Goal: Task Accomplishment & Management: Use online tool/utility

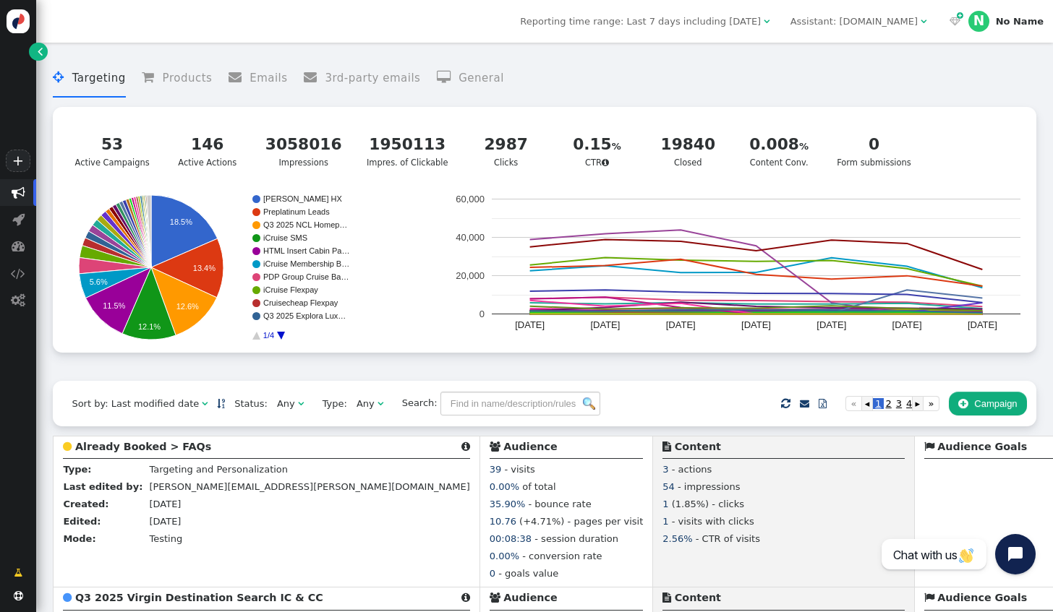
scroll to position [498, 0]
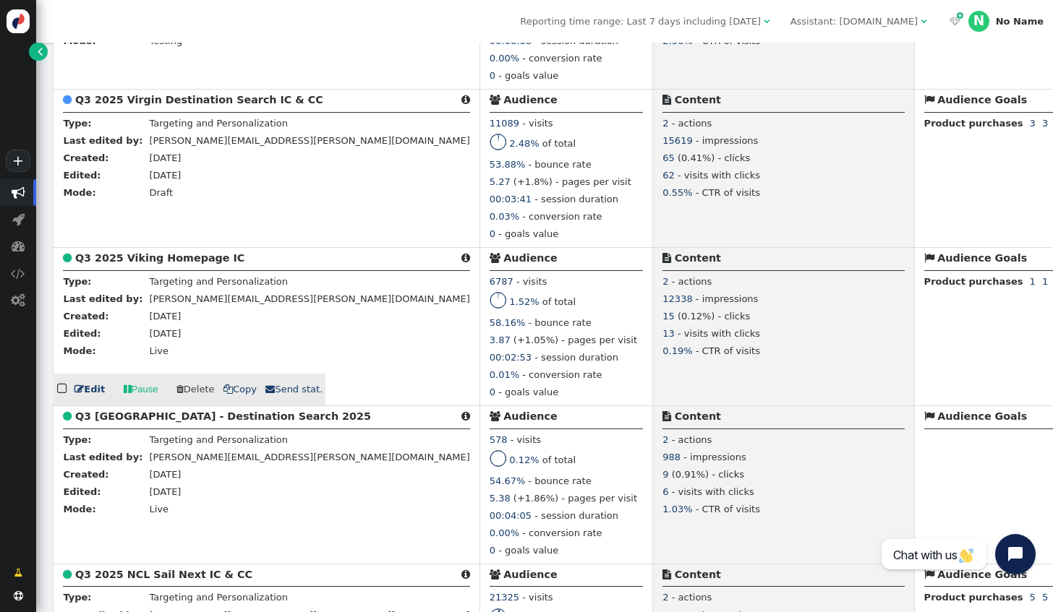
click at [80, 391] on span "" at bounding box center [78, 389] width 9 height 9
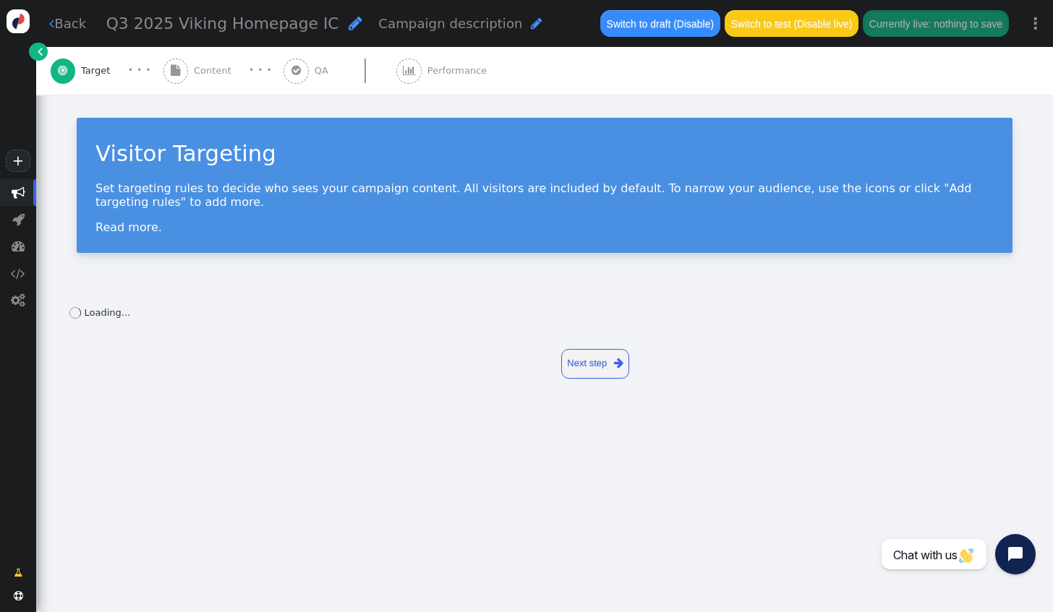
click at [190, 61] on div " Content" at bounding box center [200, 71] width 74 height 48
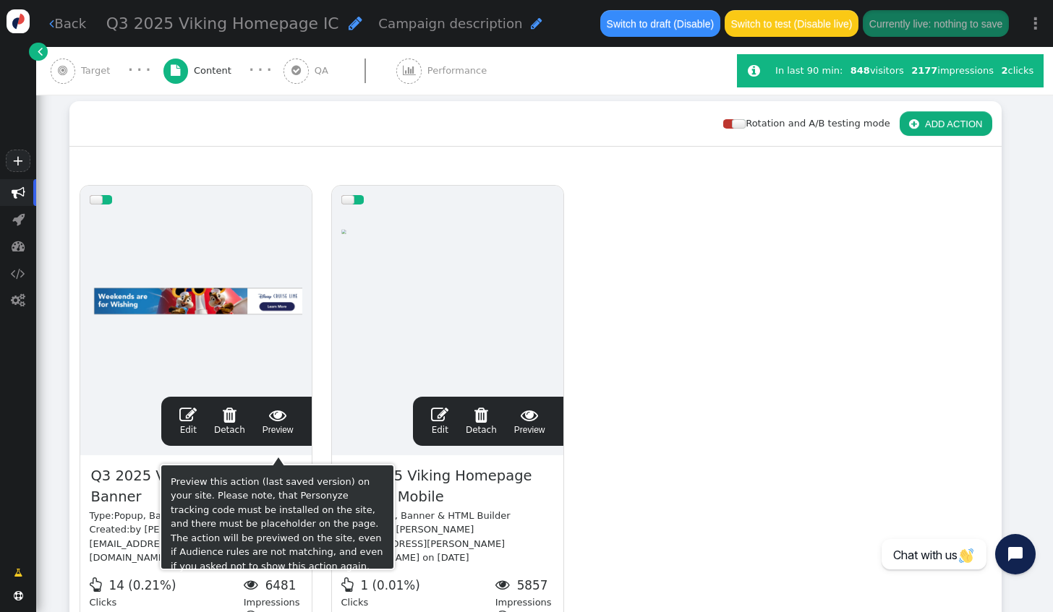
scroll to position [217, 0]
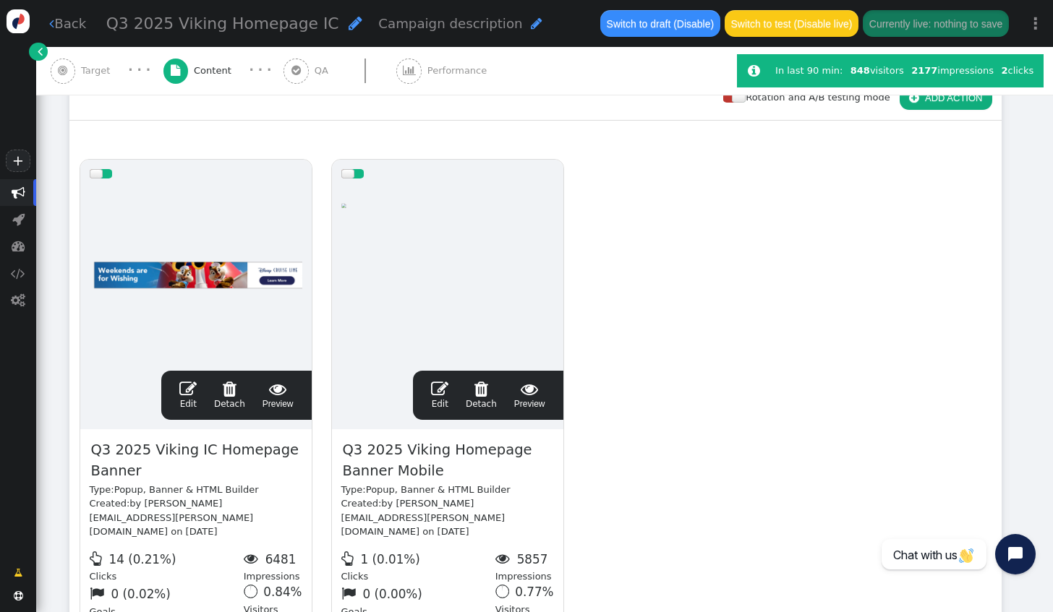
click at [186, 401] on link " Edit" at bounding box center [187, 395] width 17 height 30
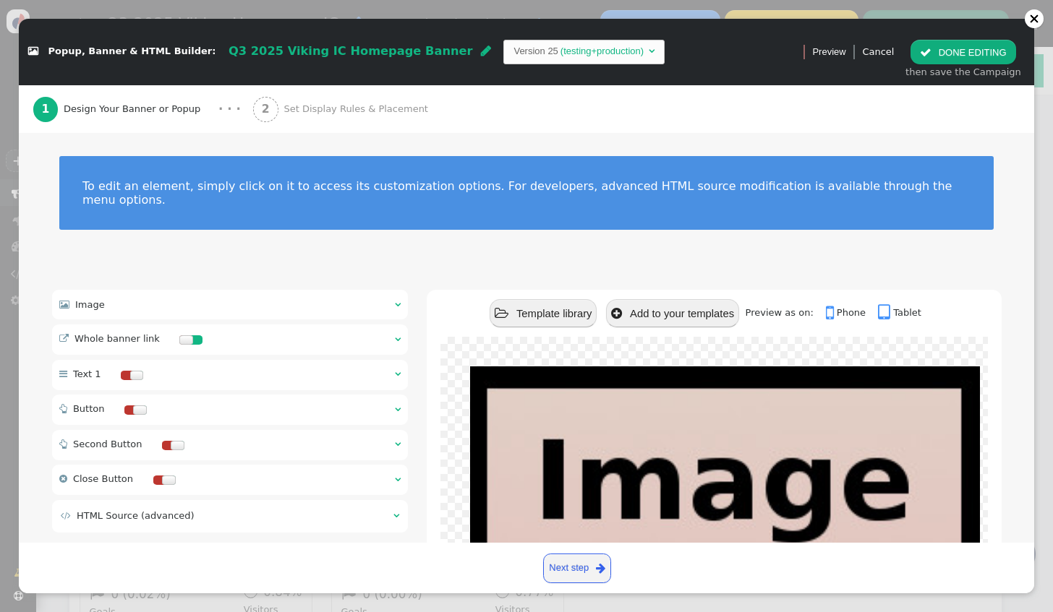
click at [177, 290] on div " Image  " at bounding box center [230, 305] width 356 height 30
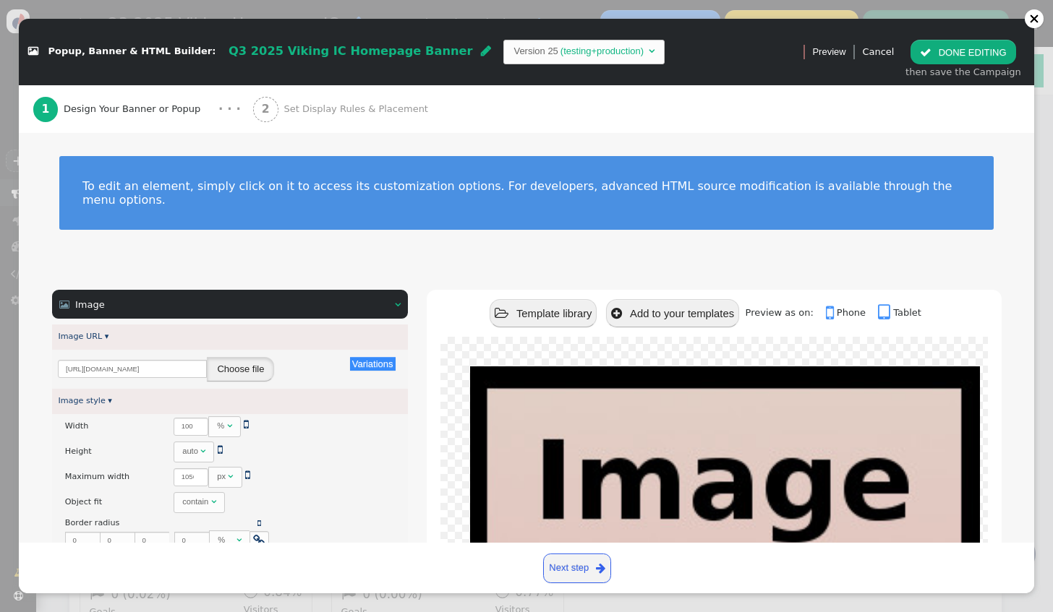
click at [230, 360] on button "Choose file" at bounding box center [240, 369] width 67 height 25
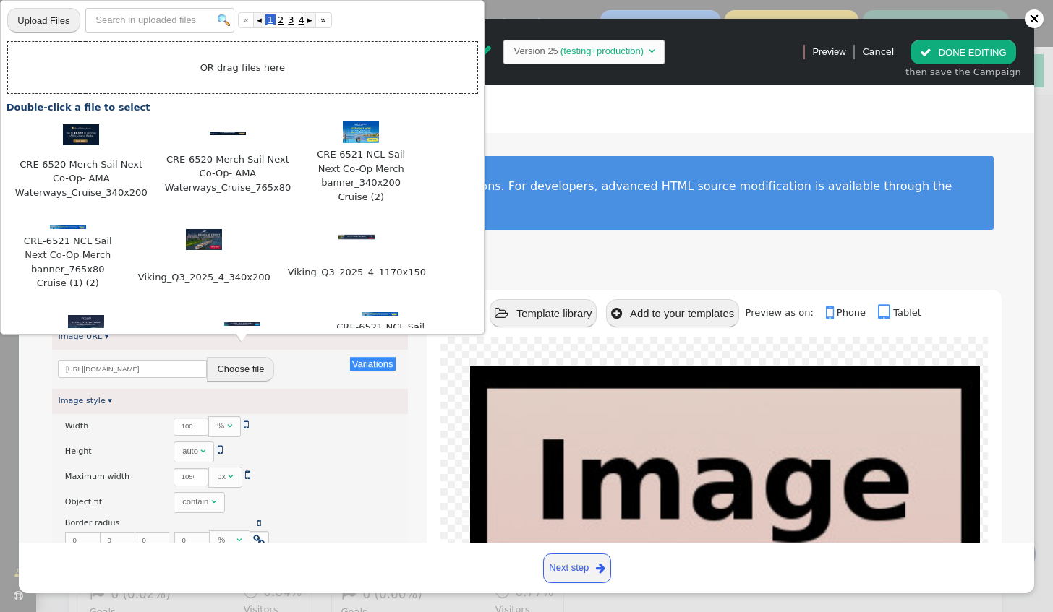
click at [21, 17] on input "file" at bounding box center [43, 20] width 72 height 26
click at [576, 91] on div "1 Design Your Banner or Popup · · · 2 Set Display Rules & Placement" at bounding box center [526, 109] width 987 height 48
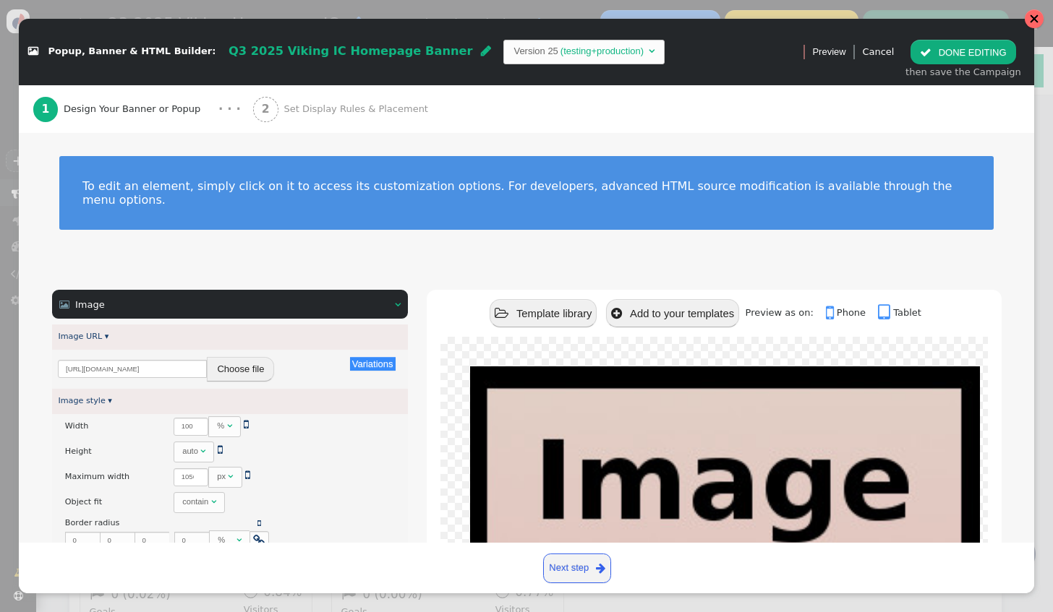
click at [1036, 23] on div at bounding box center [1034, 18] width 19 height 19
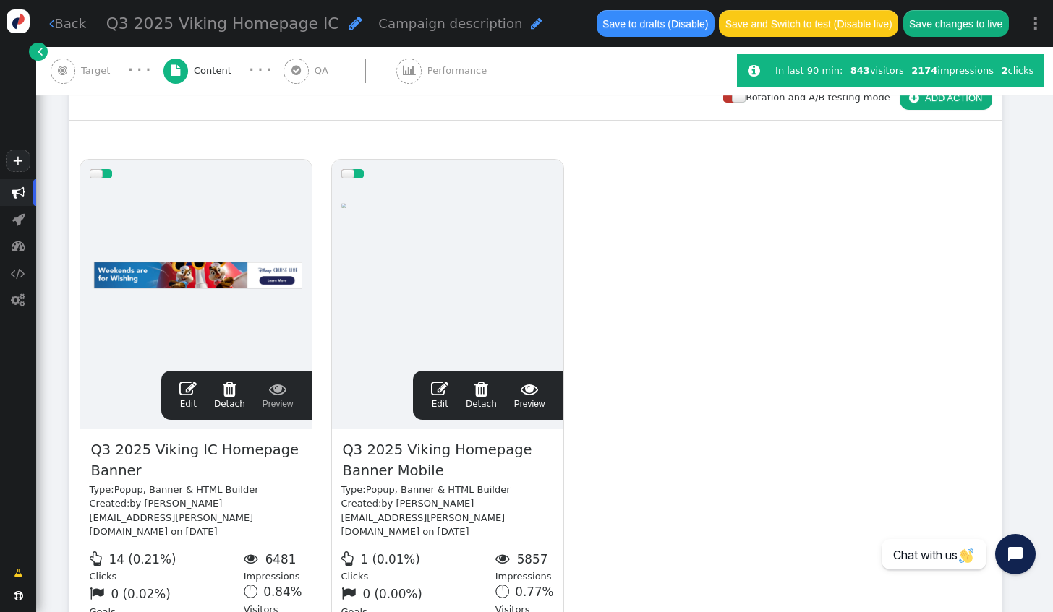
click at [192, 398] on link " Edit" at bounding box center [187, 395] width 17 height 30
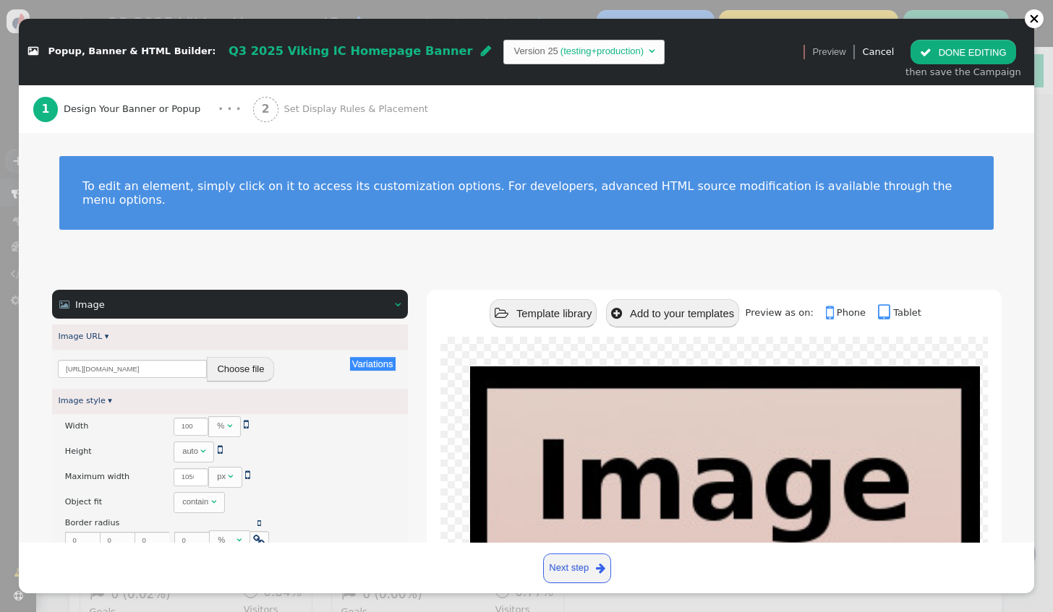
click at [231, 359] on button "Choose file" at bounding box center [240, 369] width 67 height 25
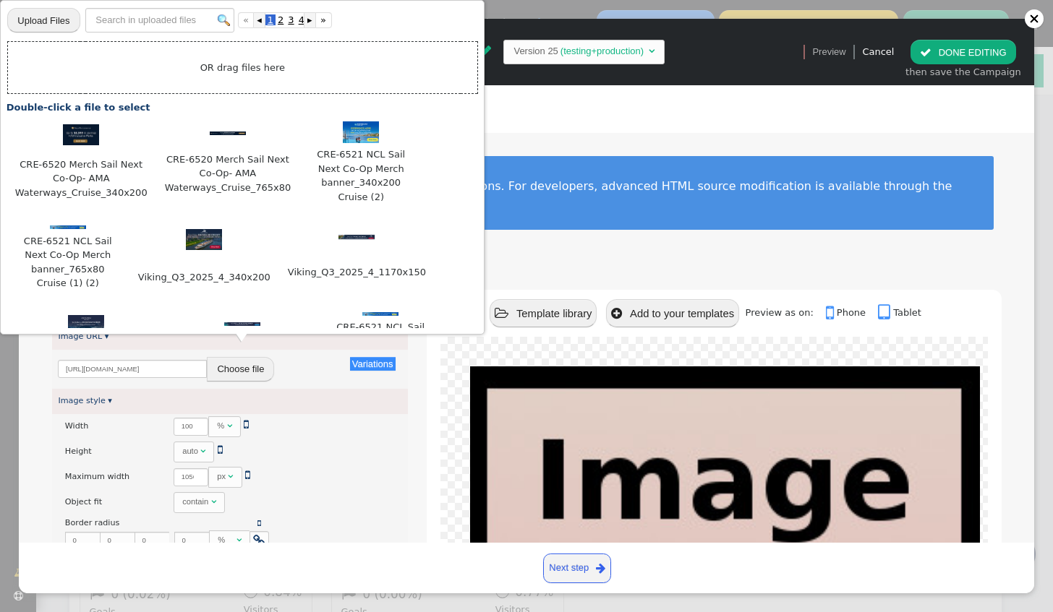
click at [59, 9] on input "file" at bounding box center [43, 20] width 72 height 26
type input "C:\fakepath\Viking_Q3_2025_4_1170x150.jpg"
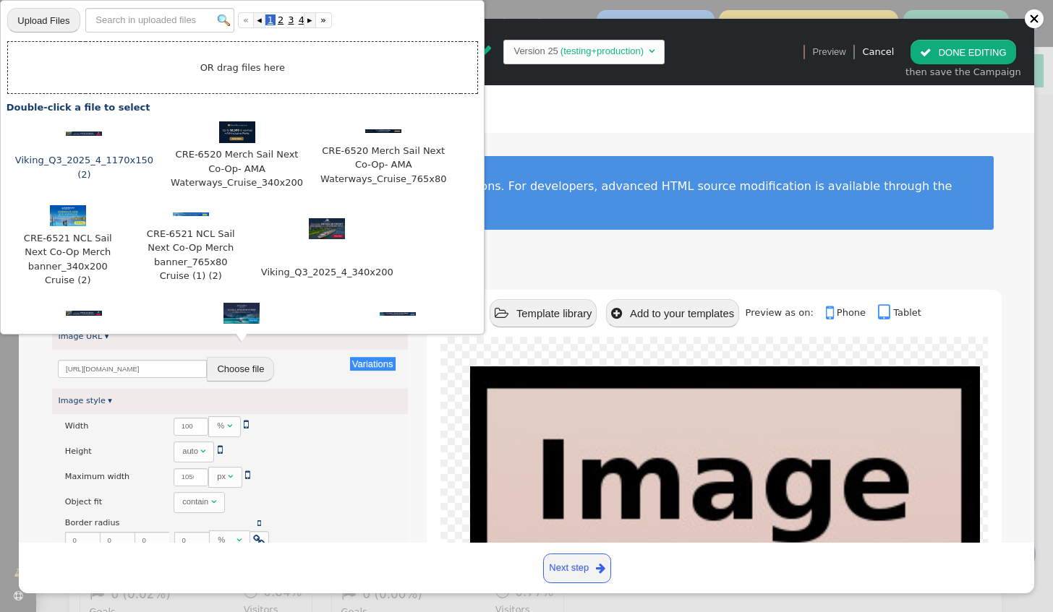
click at [80, 136] on div at bounding box center [84, 133] width 141 height 14
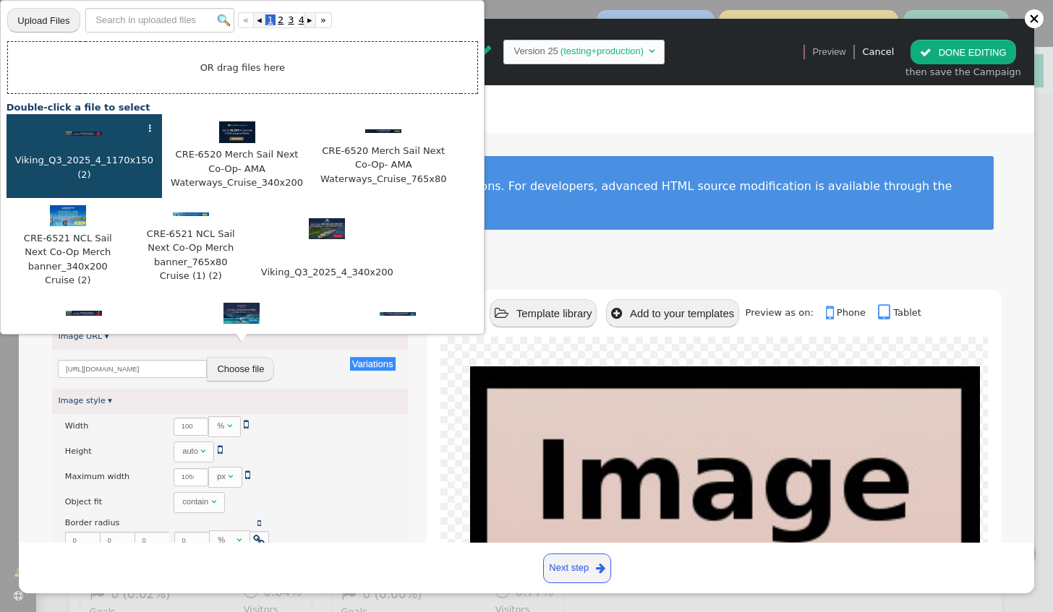
click at [80, 136] on div at bounding box center [84, 133] width 141 height 14
type input "[URL][DOMAIN_NAME]"
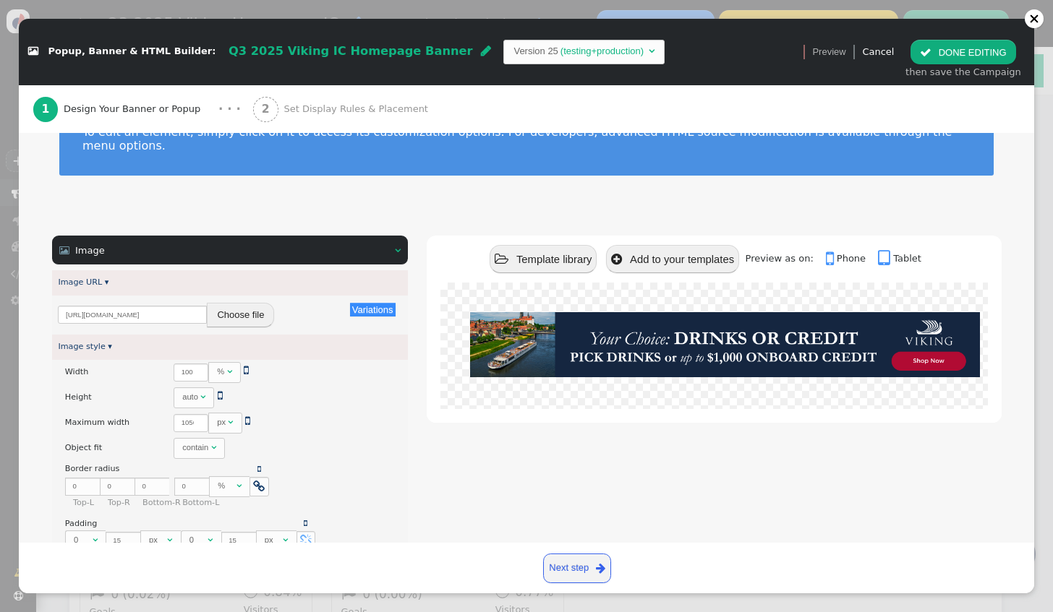
scroll to position [72, 0]
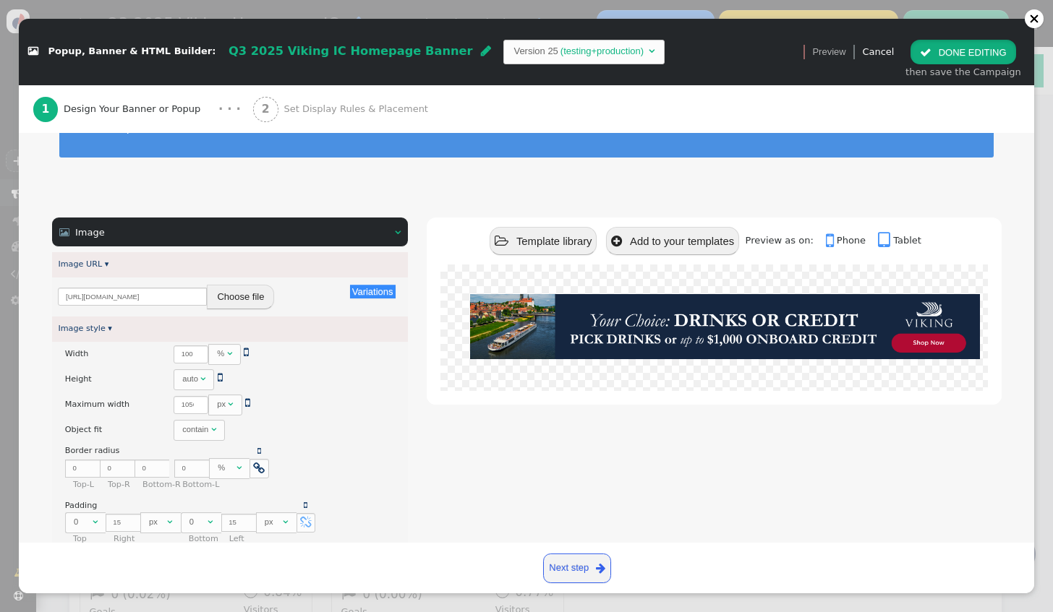
click at [970, 56] on button " DONE EDITING" at bounding box center [962, 52] width 105 height 25
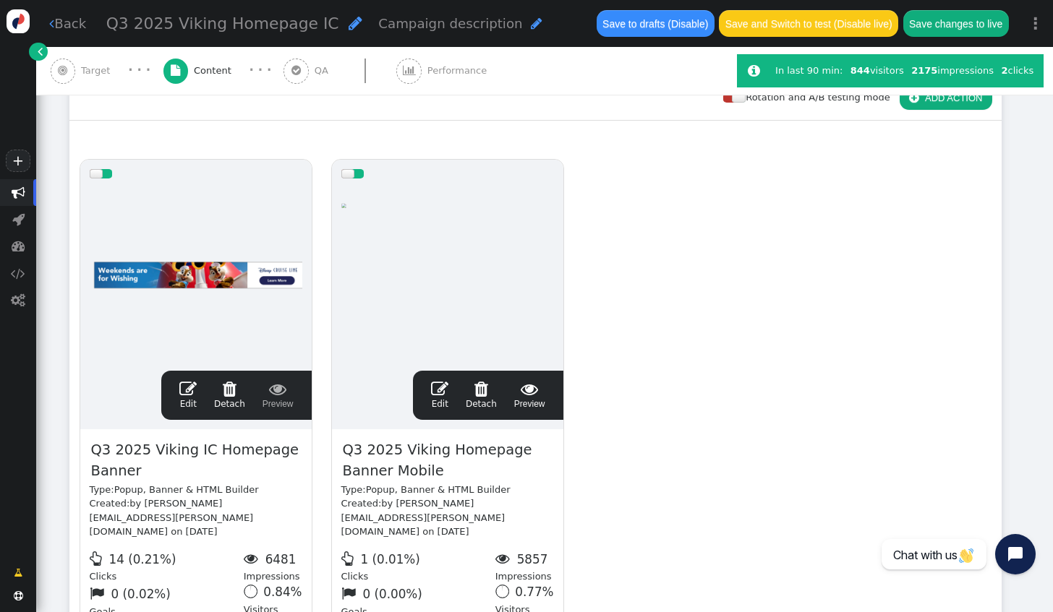
click at [437, 390] on span "" at bounding box center [439, 388] width 17 height 17
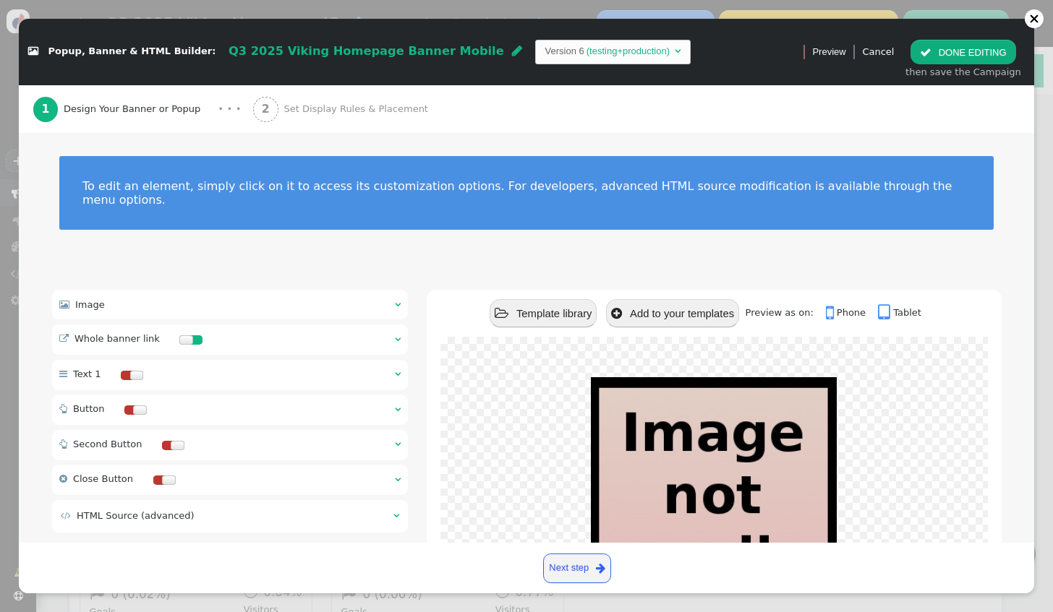
click at [145, 294] on div " Image  " at bounding box center [230, 305] width 356 height 30
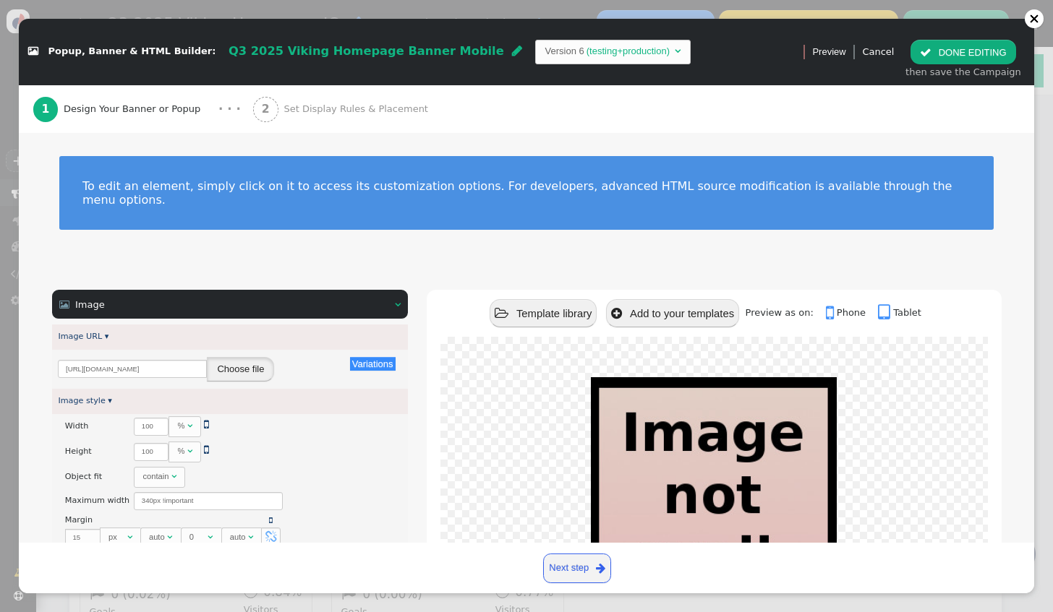
click at [221, 357] on button "Choose file" at bounding box center [240, 369] width 67 height 25
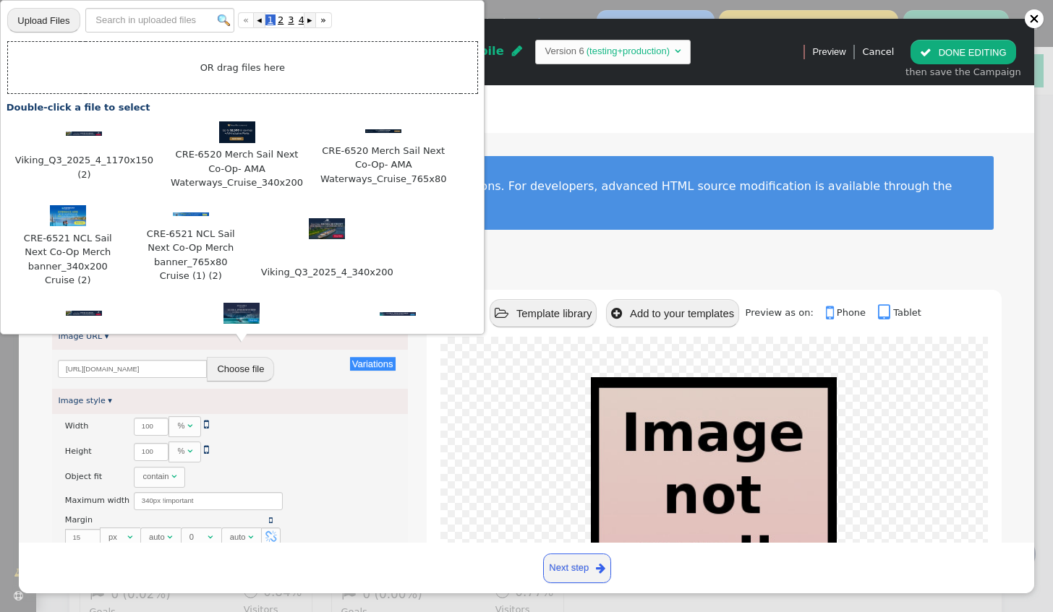
click at [34, 19] on input "file" at bounding box center [43, 20] width 72 height 26
type input "C:\fakepath\Viking_Q3_2025_4_340x200.jpg"
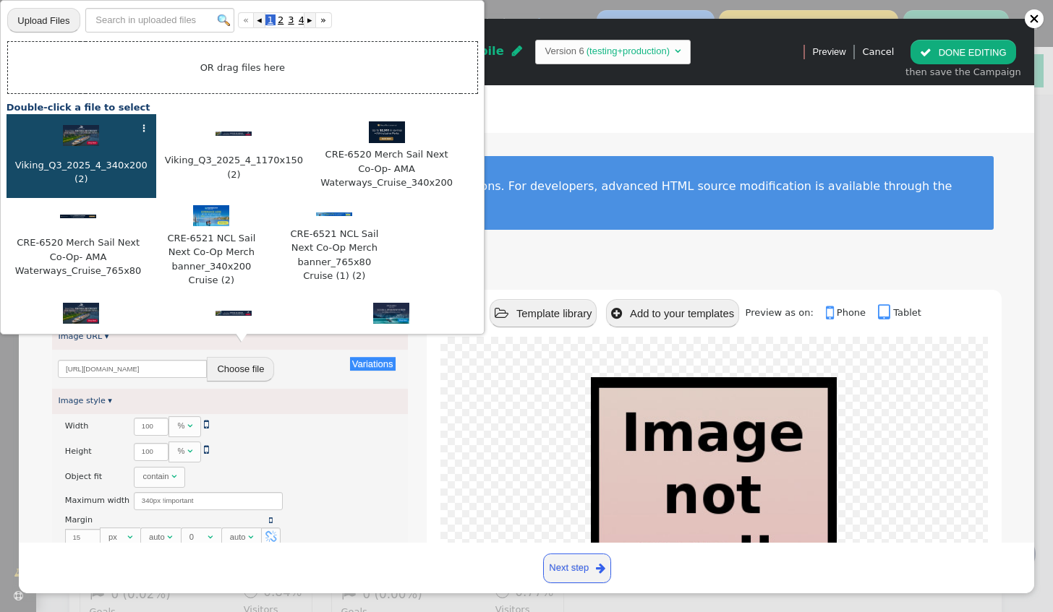
click at [77, 142] on img at bounding box center [81, 136] width 36 height 22
type input "[URL][DOMAIN_NAME]"
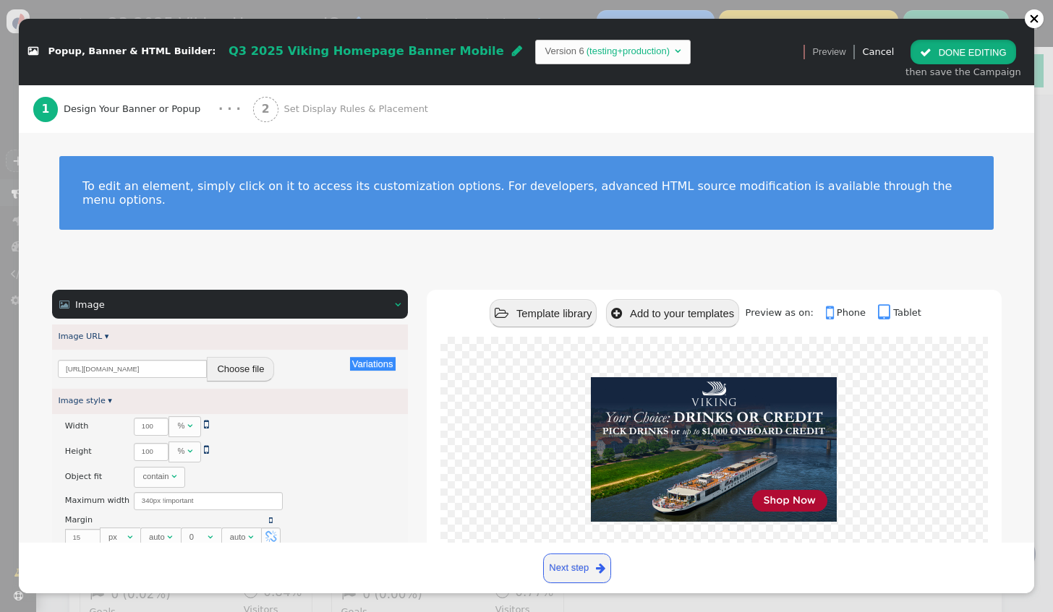
click at [957, 54] on button " DONE EDITING" at bounding box center [962, 52] width 105 height 25
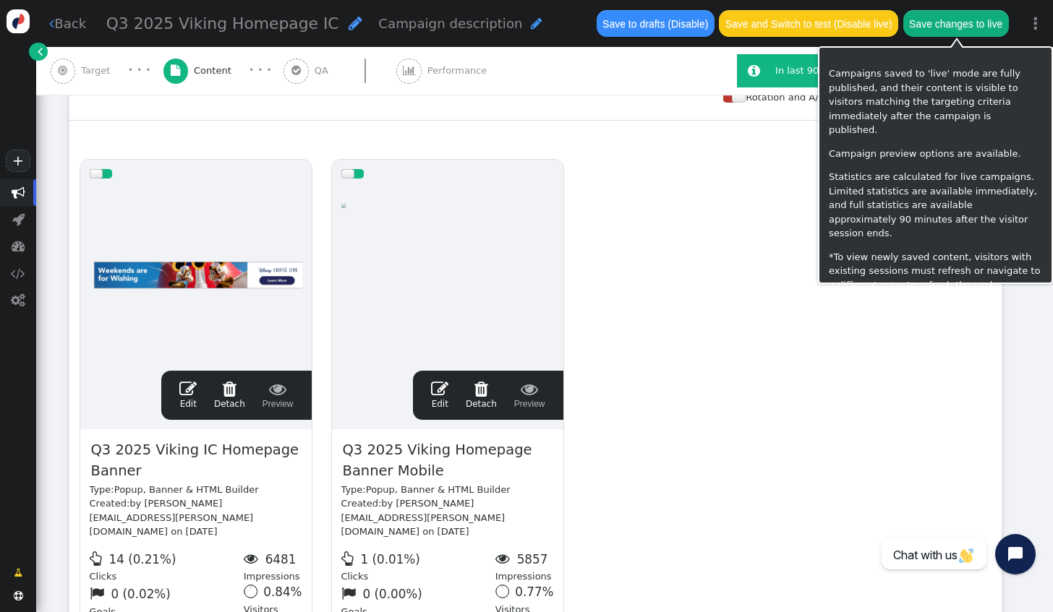
click at [924, 25] on button "Save changes to live" at bounding box center [956, 23] width 106 height 26
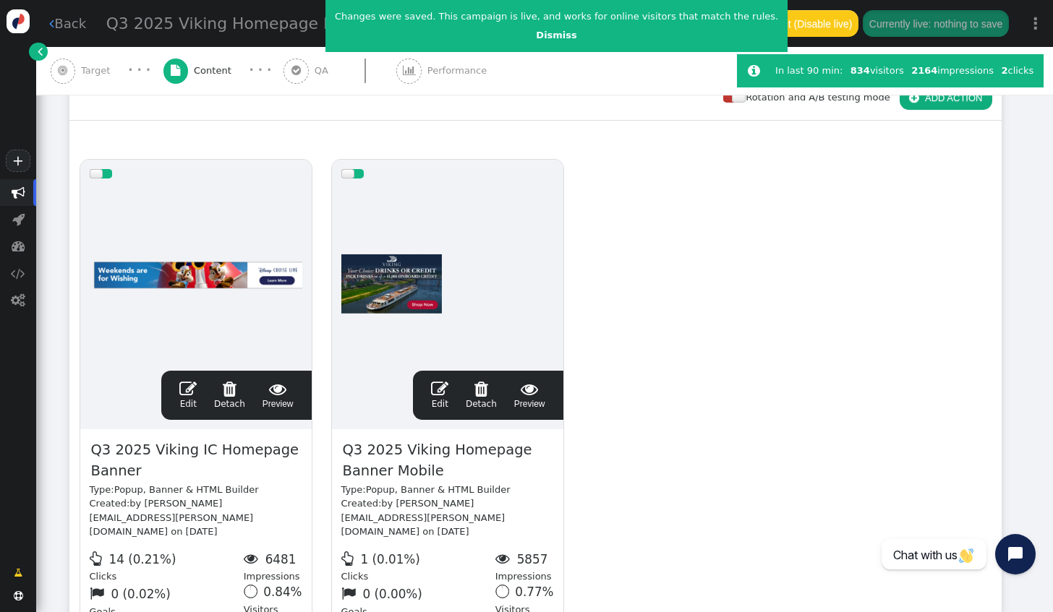
click at [75, 25] on link " Back" at bounding box center [67, 24] width 37 height 20
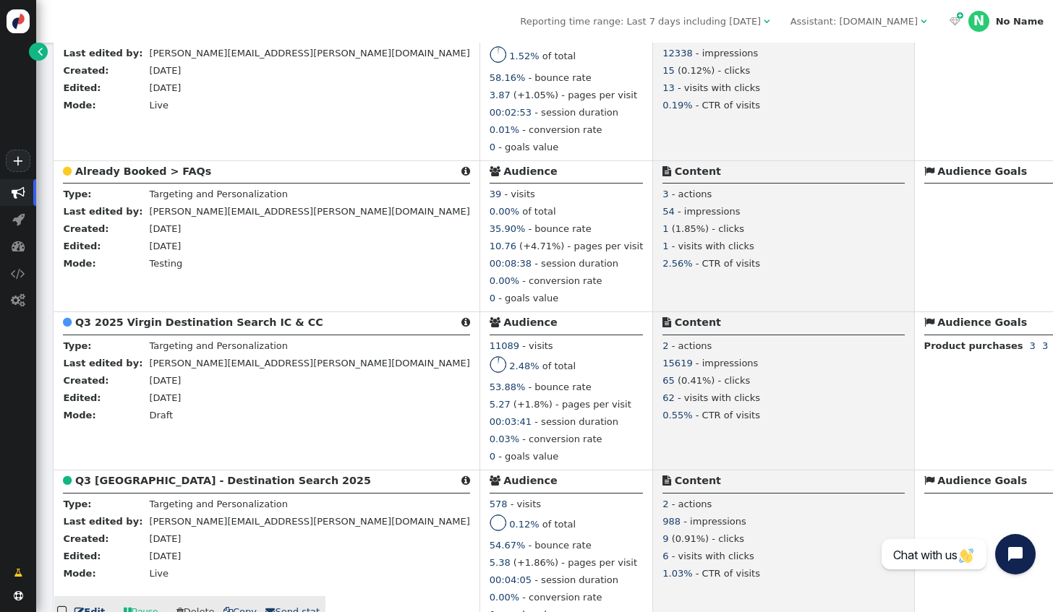
scroll to position [506, 0]
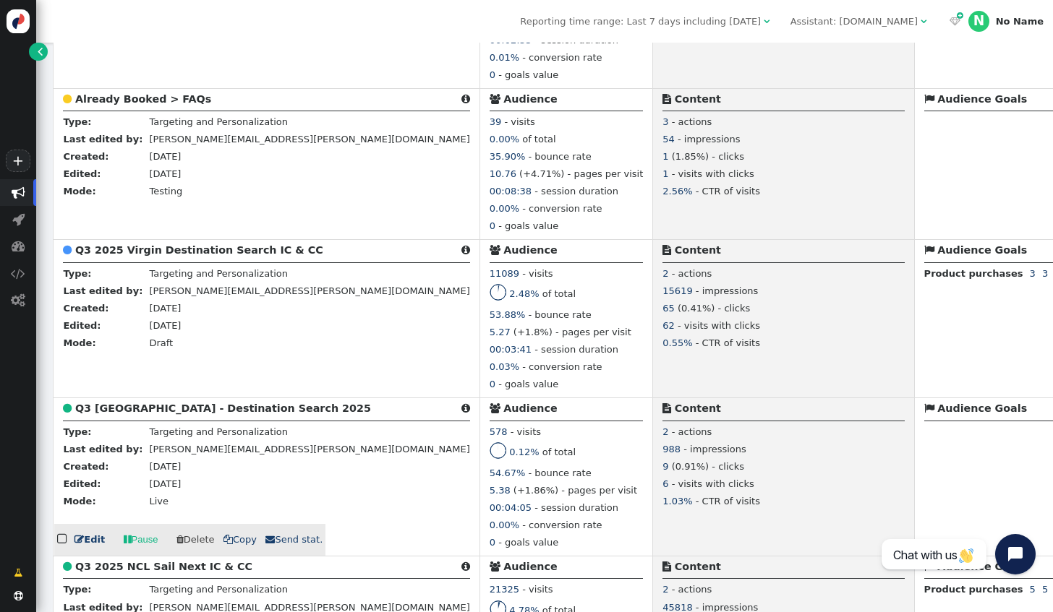
click at [90, 539] on link " Edit" at bounding box center [89, 540] width 30 height 14
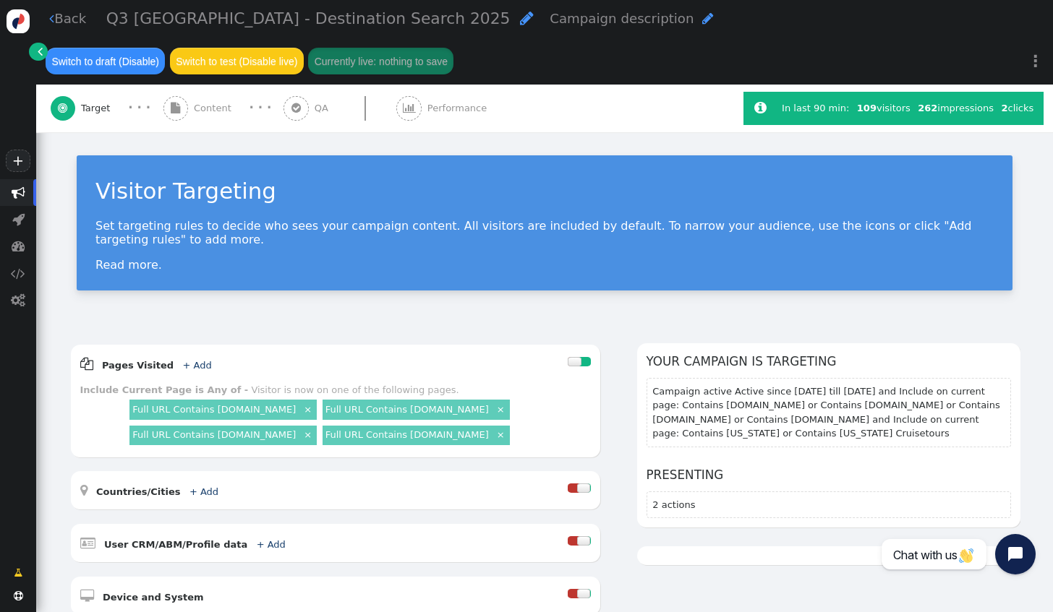
click at [210, 101] on span "Content" at bounding box center [215, 108] width 43 height 14
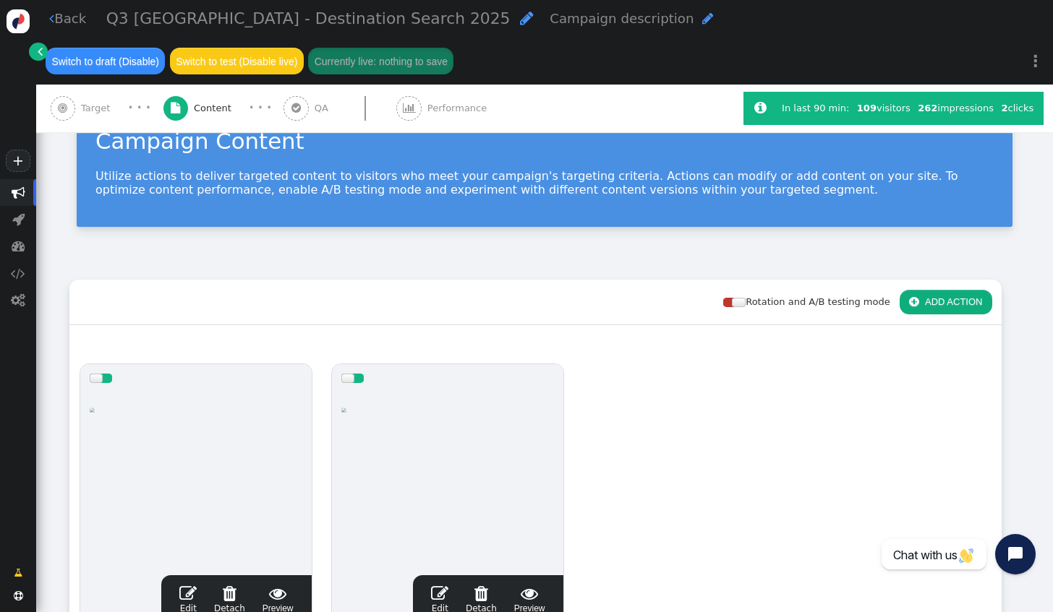
scroll to position [72, 0]
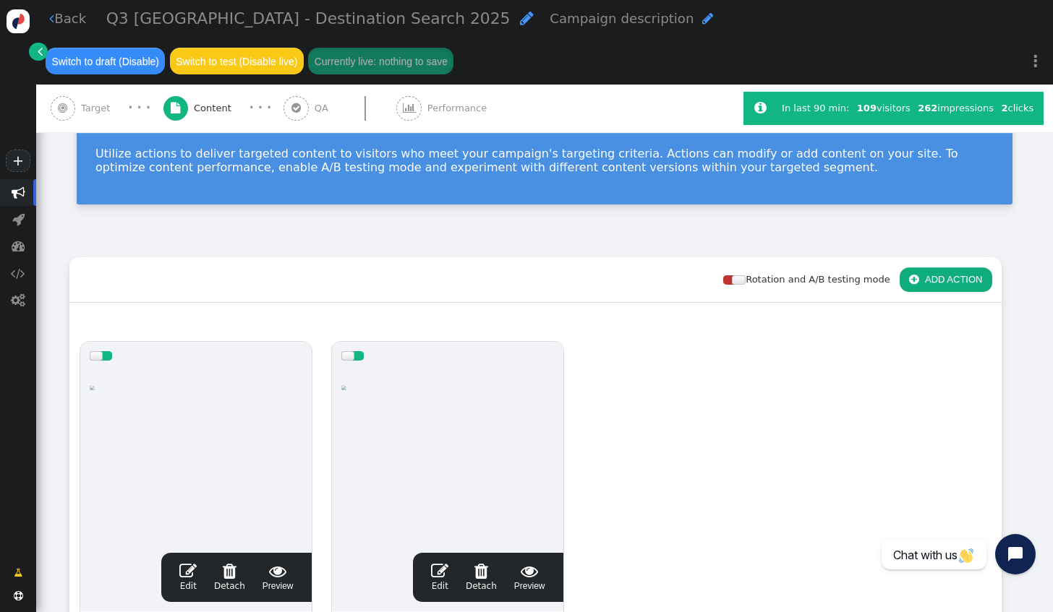
click at [188, 563] on span "" at bounding box center [187, 571] width 17 height 17
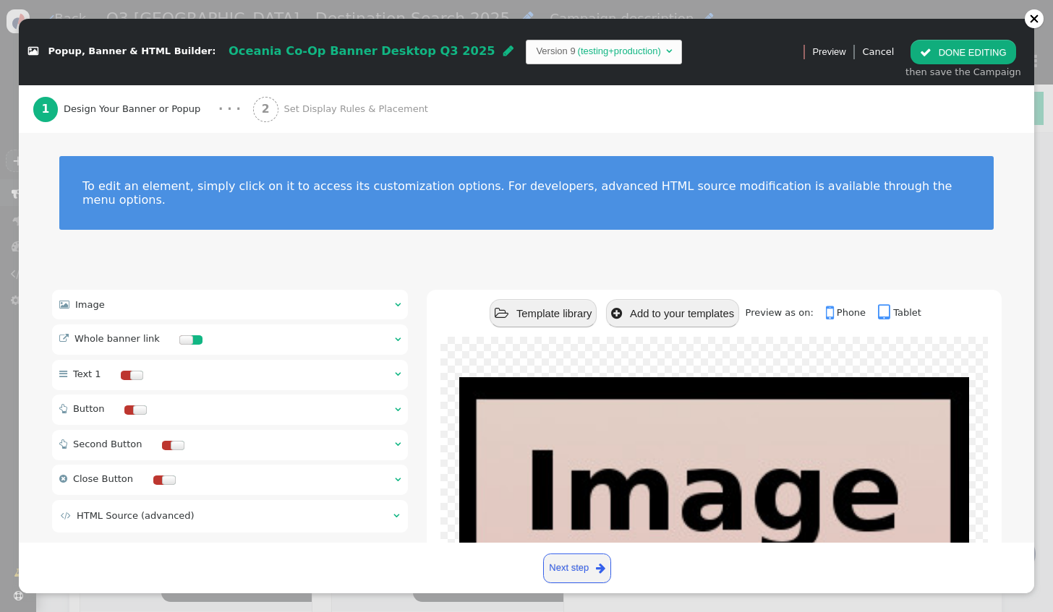
click at [173, 290] on div " Image  " at bounding box center [230, 305] width 356 height 30
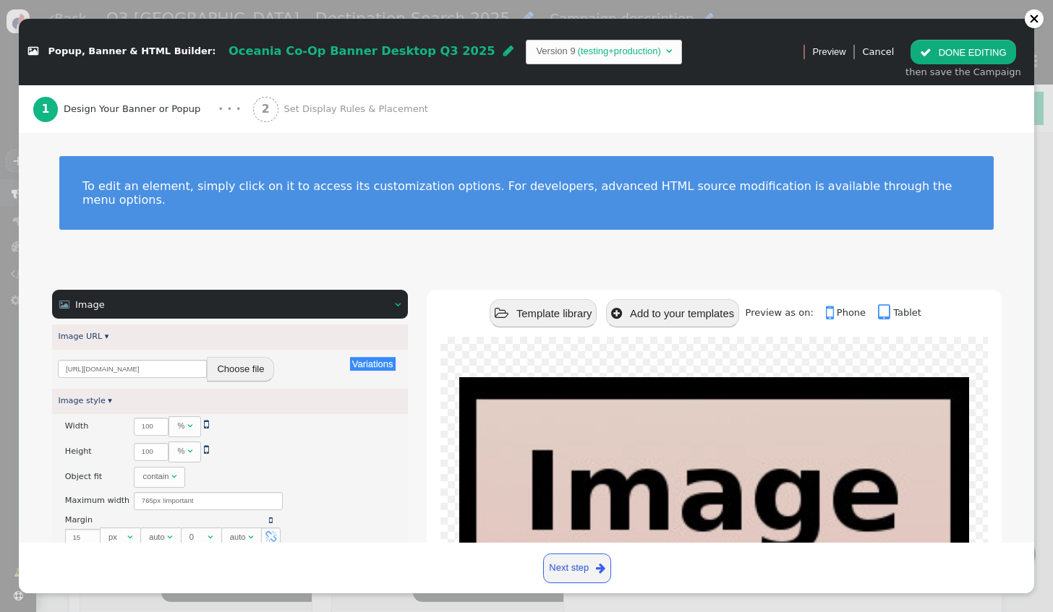
click at [236, 361] on button "Choose file" at bounding box center [240, 369] width 67 height 25
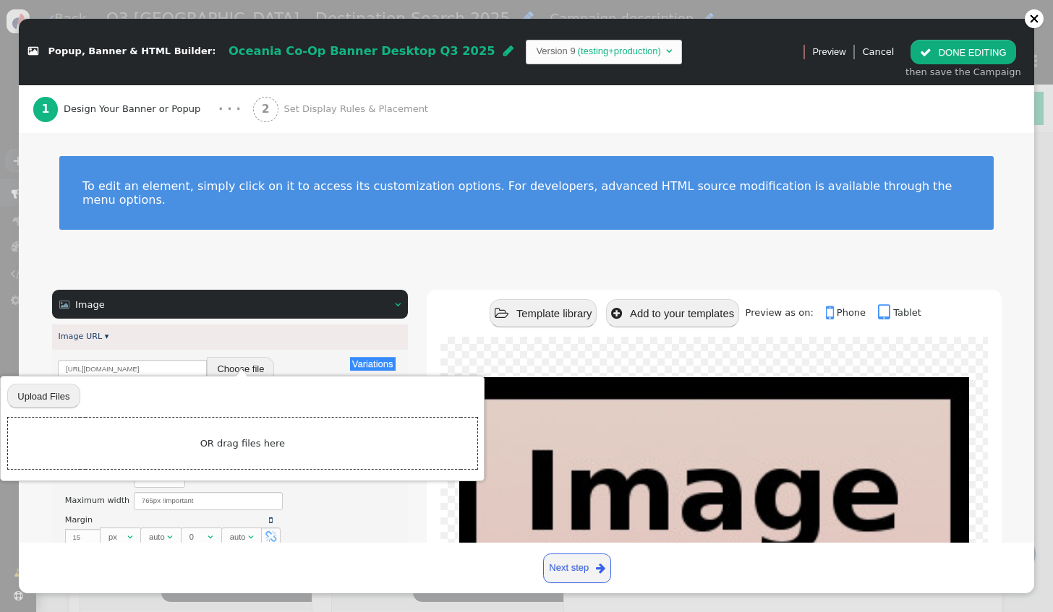
click at [56, 612] on div " Popup, Banner & HTML Builder: Oceania Co-Op Banner Desktop Q3 2025  Version …" at bounding box center [526, 612] width 1053 height 0
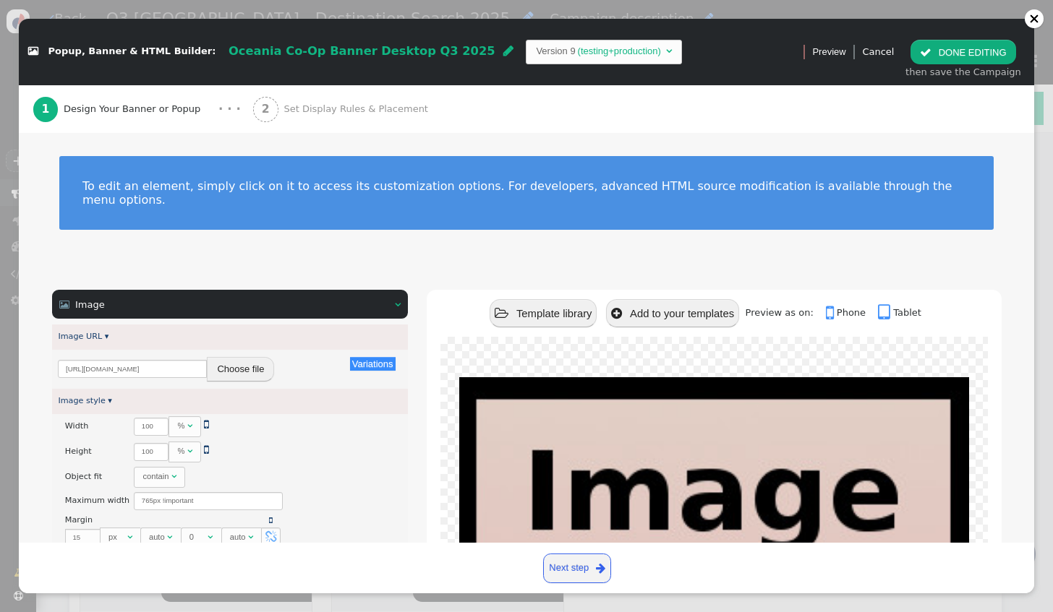
click at [238, 357] on button "Choose file" at bounding box center [240, 369] width 67 height 25
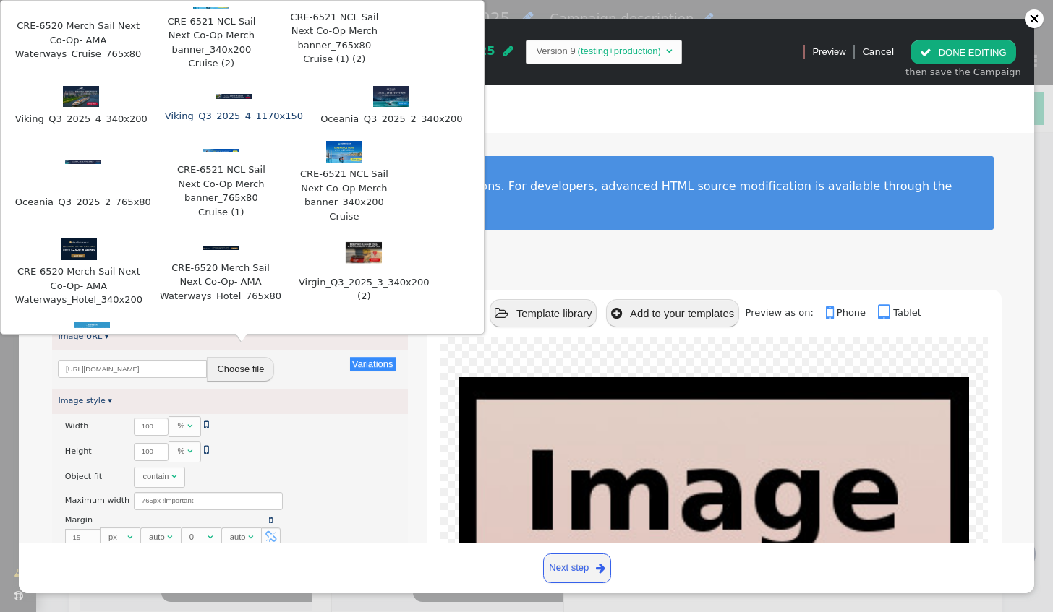
scroll to position [0, 0]
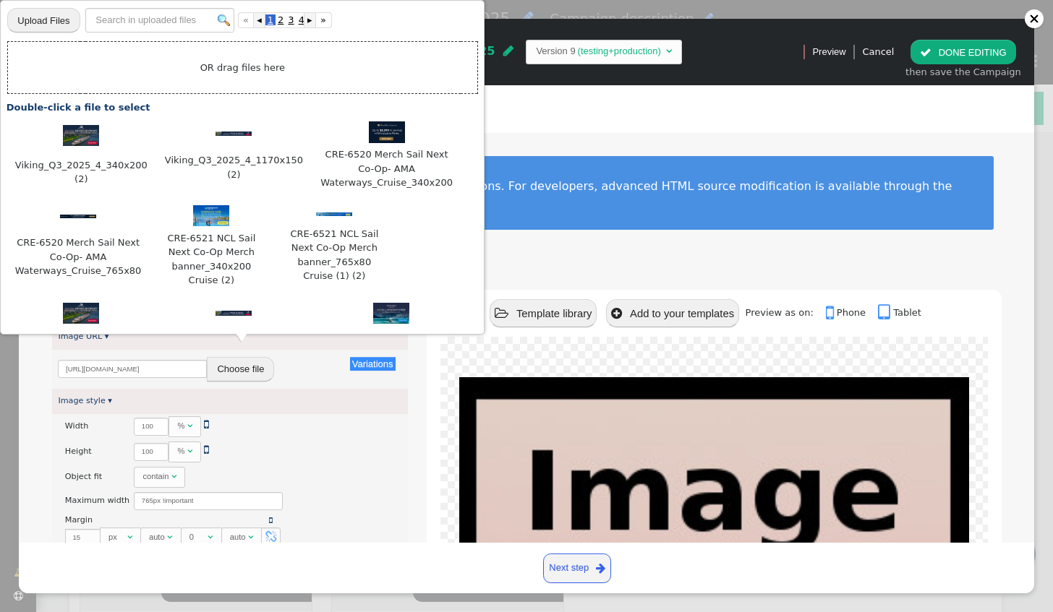
click at [34, 20] on input "file" at bounding box center [43, 20] width 72 height 26
type input "C:\fakepath\Oceania_Q3_2025_2_765x80.jpg"
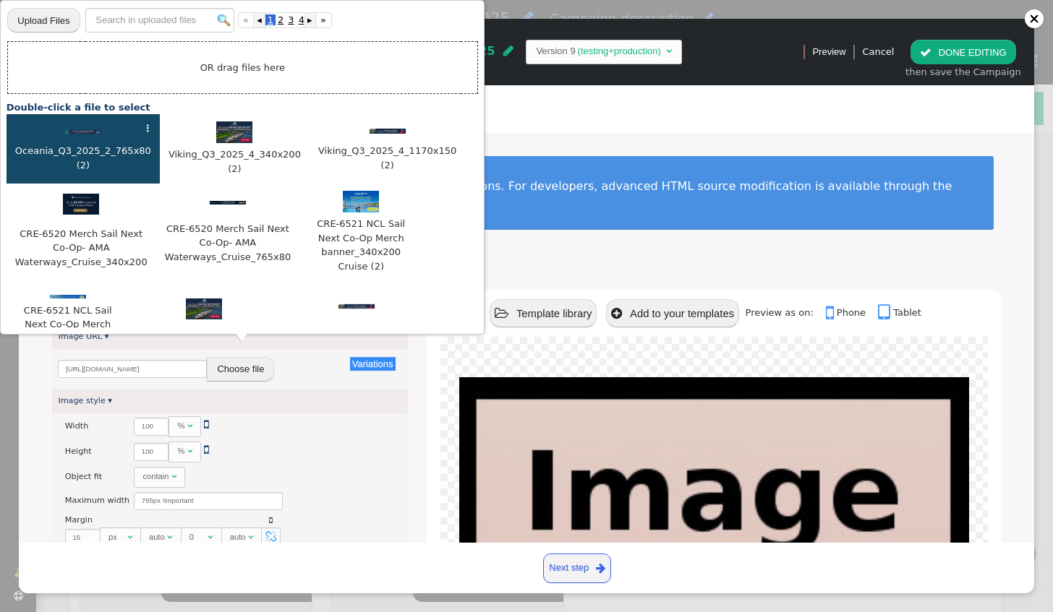
click at [85, 134] on div at bounding box center [83, 131] width 139 height 14
type input "[URL][DOMAIN_NAME]"
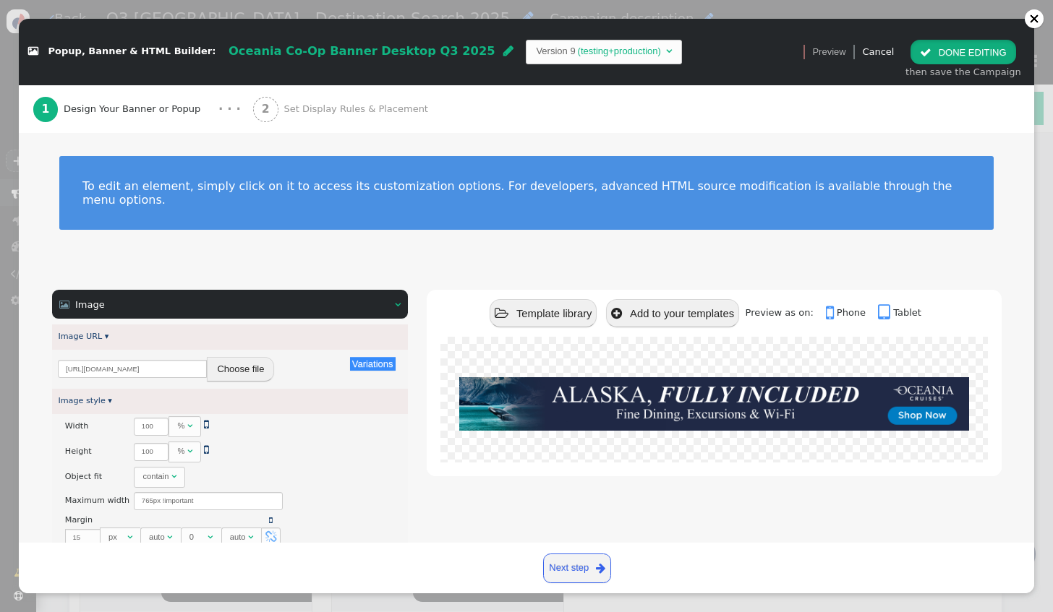
click at [989, 55] on button " DONE EDITING" at bounding box center [962, 52] width 105 height 25
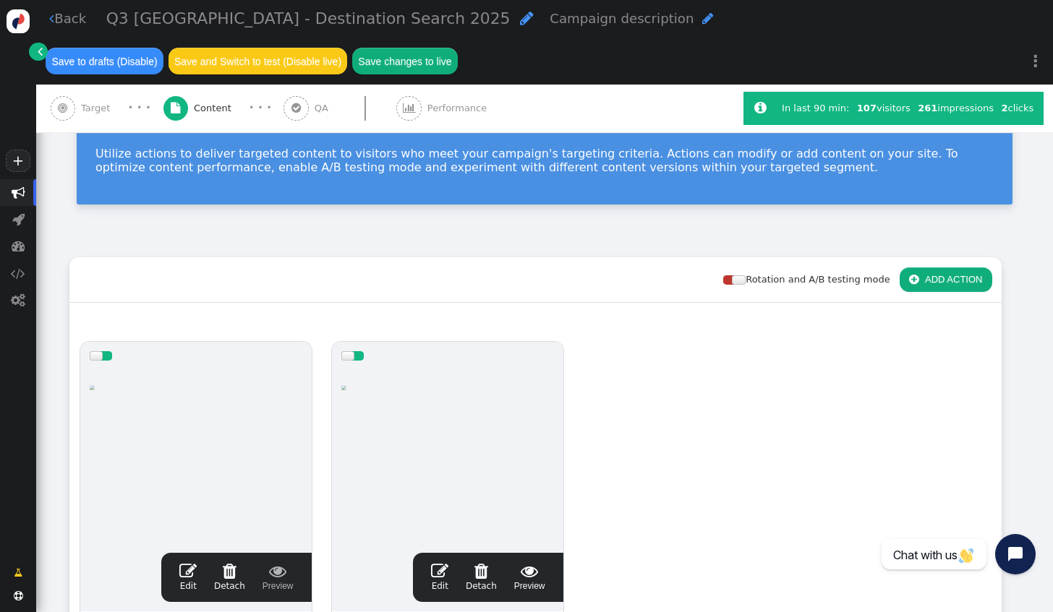
click at [188, 563] on span "" at bounding box center [187, 571] width 17 height 17
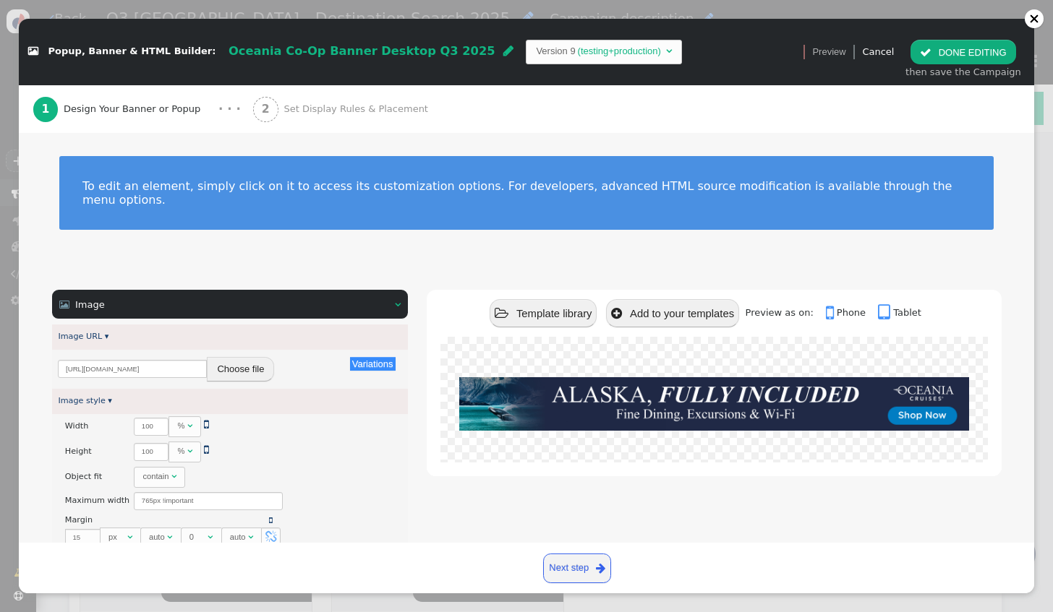
click at [964, 44] on button " DONE EDITING" at bounding box center [962, 52] width 105 height 25
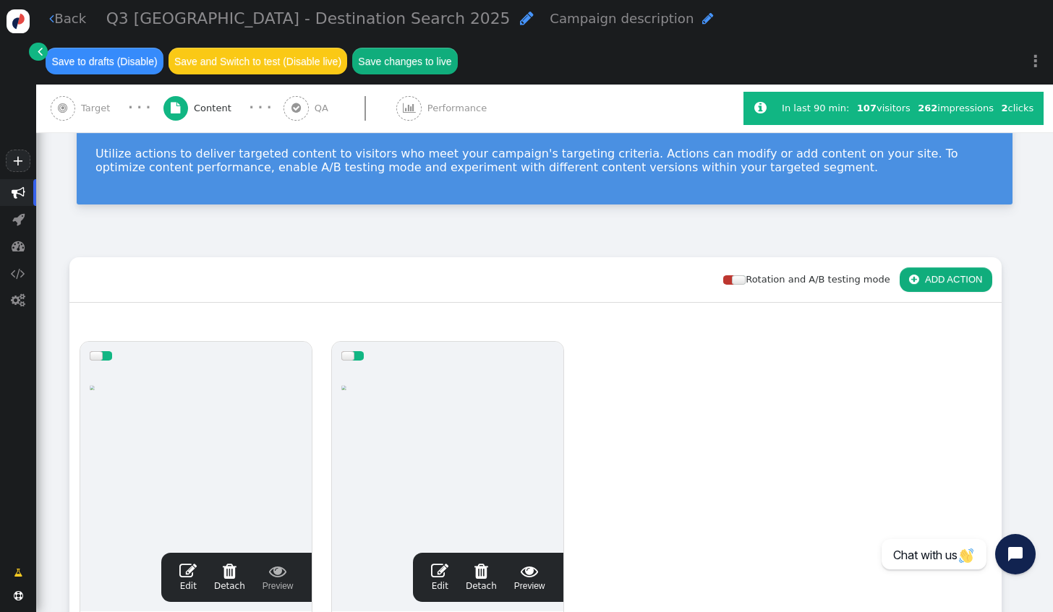
click at [445, 563] on span "" at bounding box center [439, 571] width 17 height 17
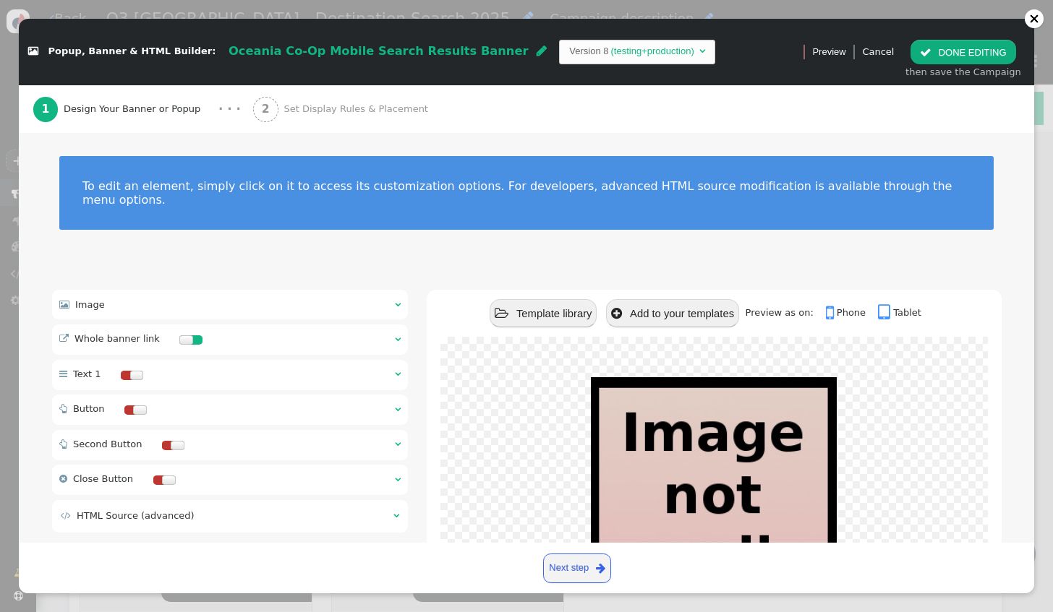
click at [171, 294] on div " Image  " at bounding box center [230, 305] width 356 height 30
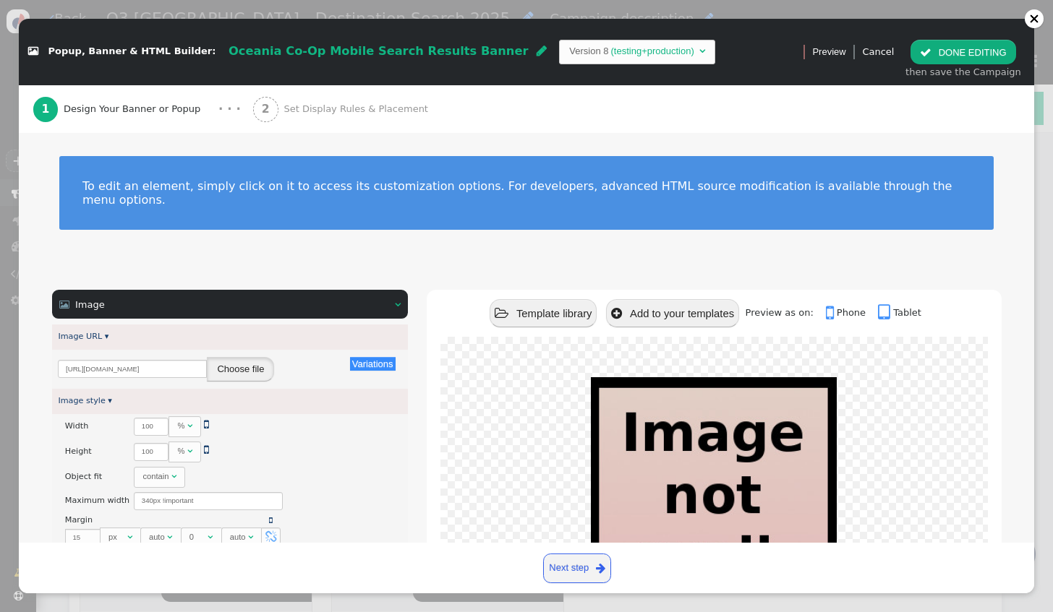
click at [224, 362] on button "Choose file" at bounding box center [240, 369] width 67 height 25
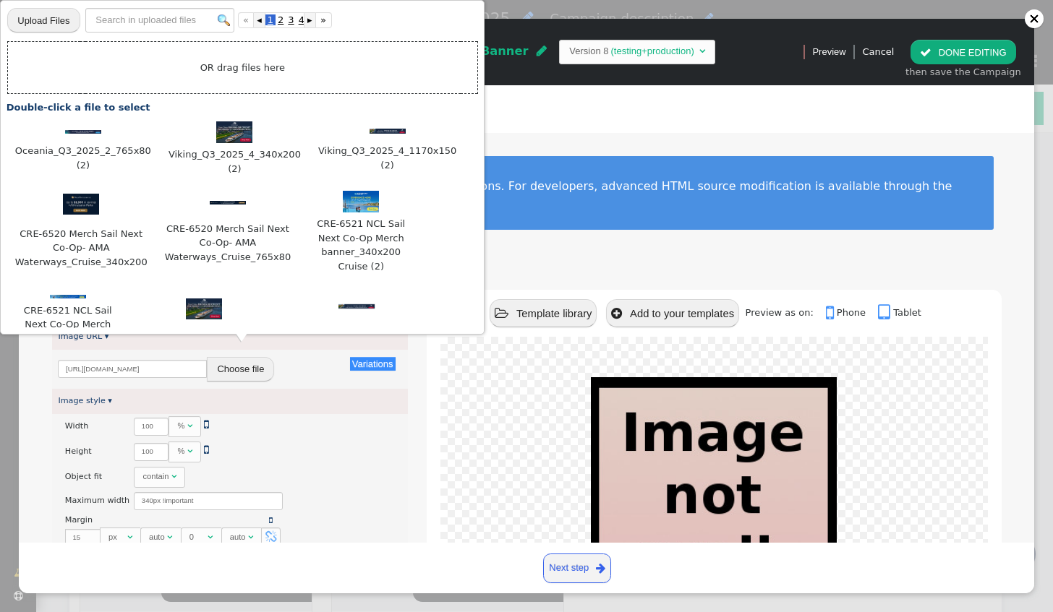
click at [54, 20] on input "file" at bounding box center [43, 20] width 72 height 26
type input "C:\fakepath\Oceania_Q3_2025_2_340x200.jpg"
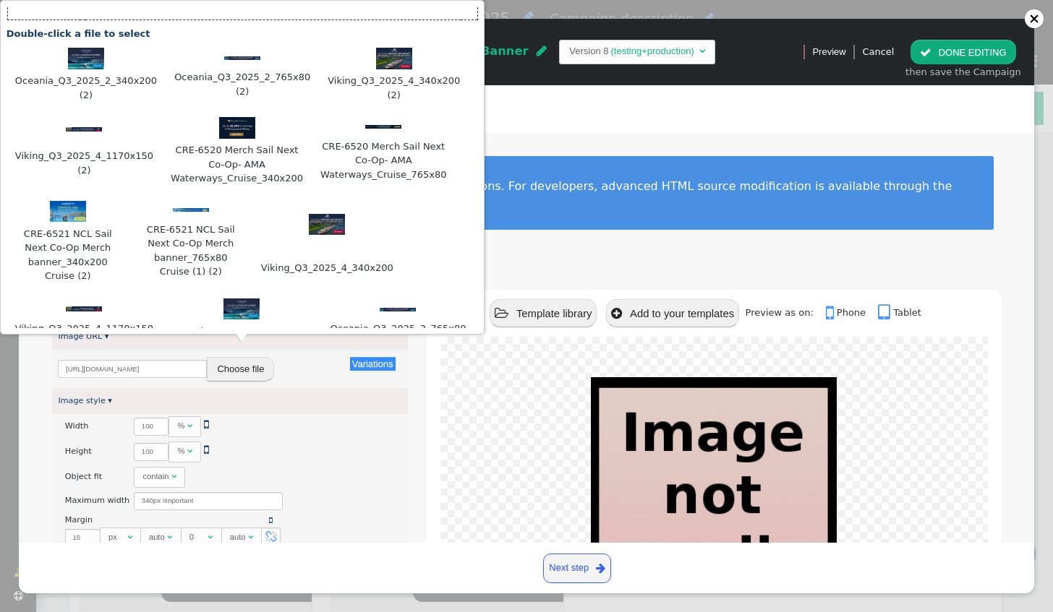
scroll to position [1, 0]
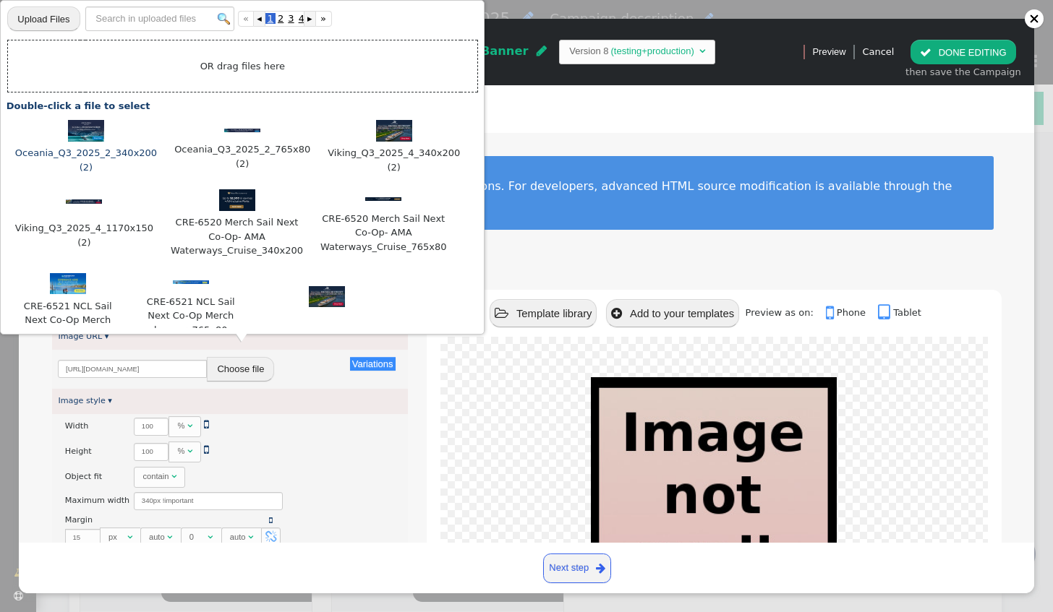
click at [72, 127] on img at bounding box center [86, 131] width 36 height 22
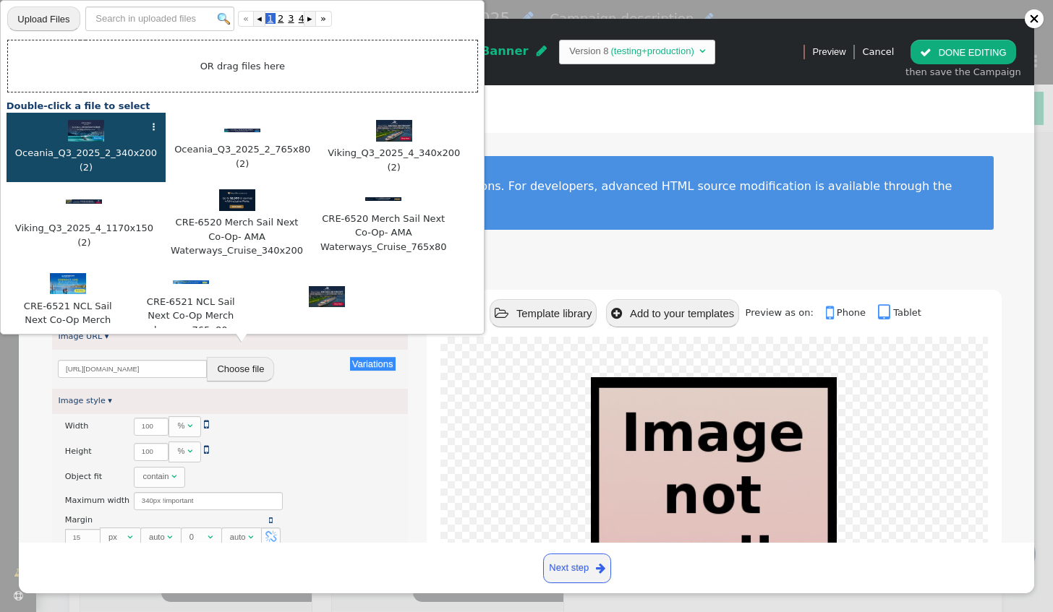
click at [72, 127] on img at bounding box center [86, 131] width 36 height 22
type input "[URL][DOMAIN_NAME]"
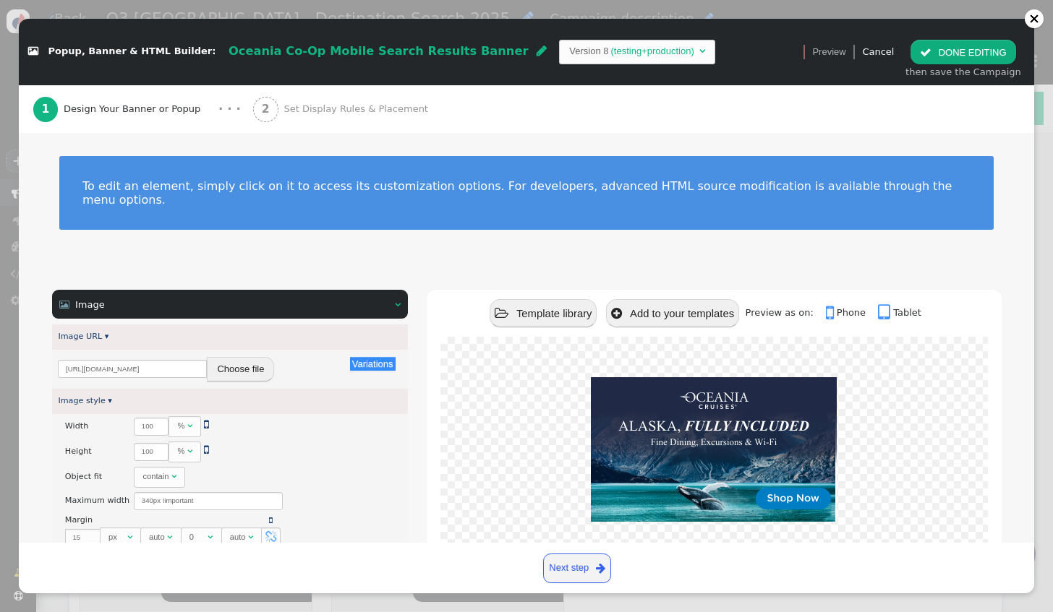
click at [957, 58] on button " DONE EDITING" at bounding box center [962, 52] width 105 height 25
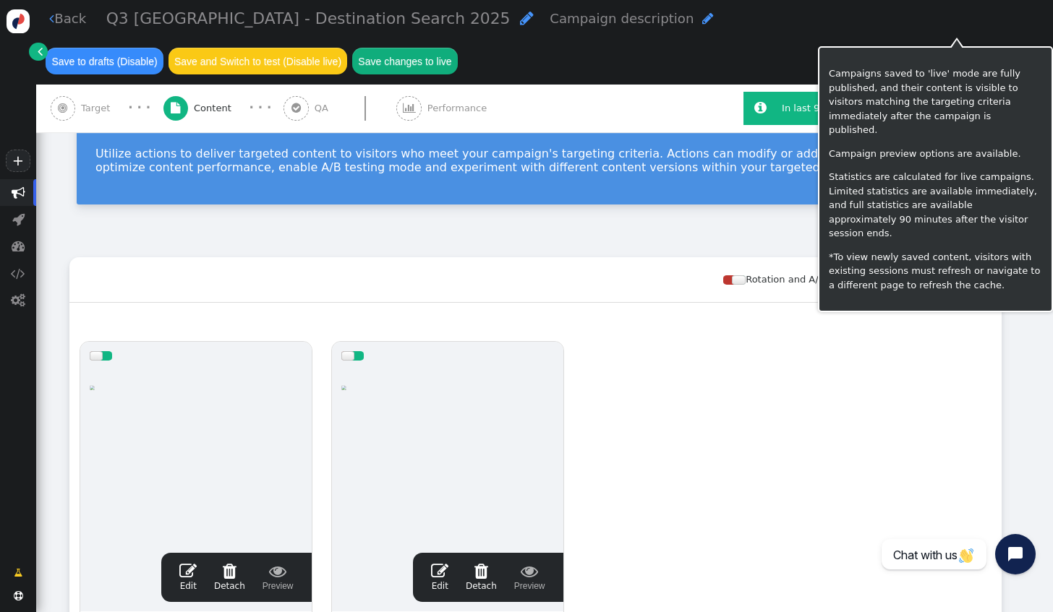
click at [458, 48] on button "Save changes to live" at bounding box center [405, 61] width 106 height 26
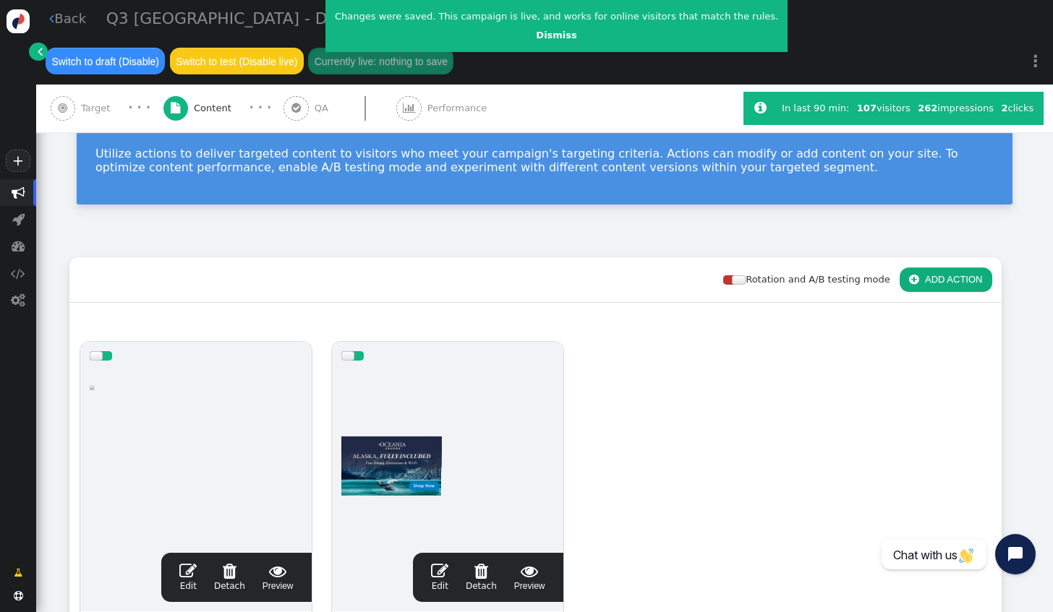
click at [197, 563] on span "" at bounding box center [187, 571] width 17 height 17
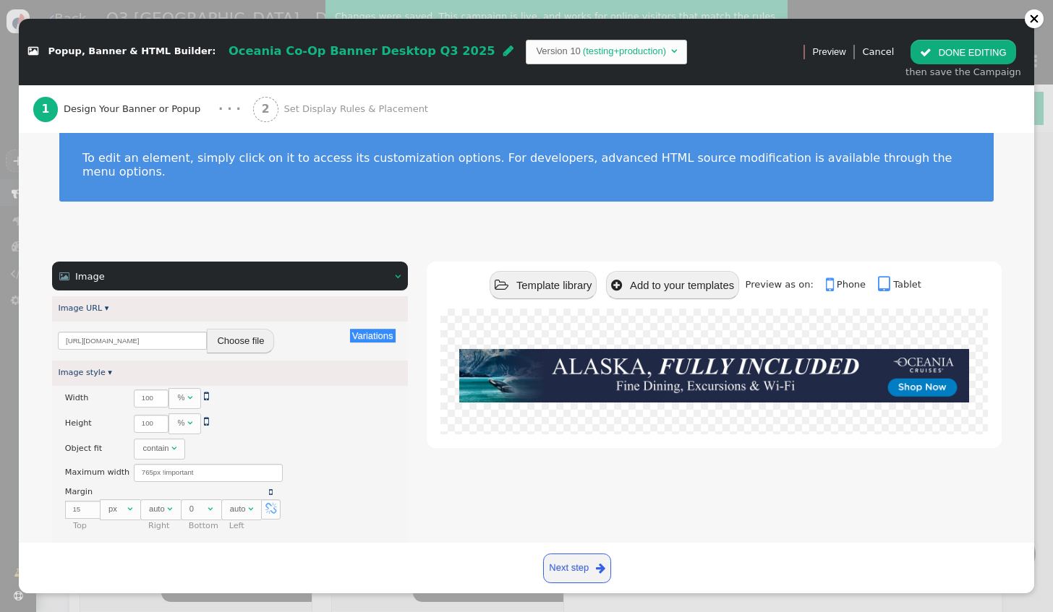
scroll to position [72, 0]
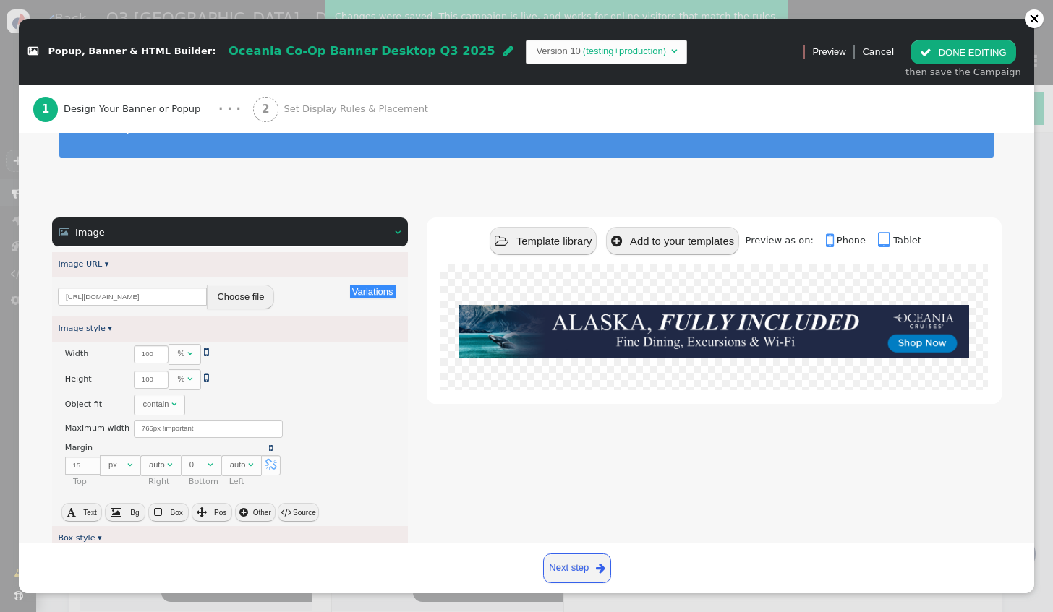
click at [239, 285] on button "Choose file" at bounding box center [240, 297] width 67 height 25
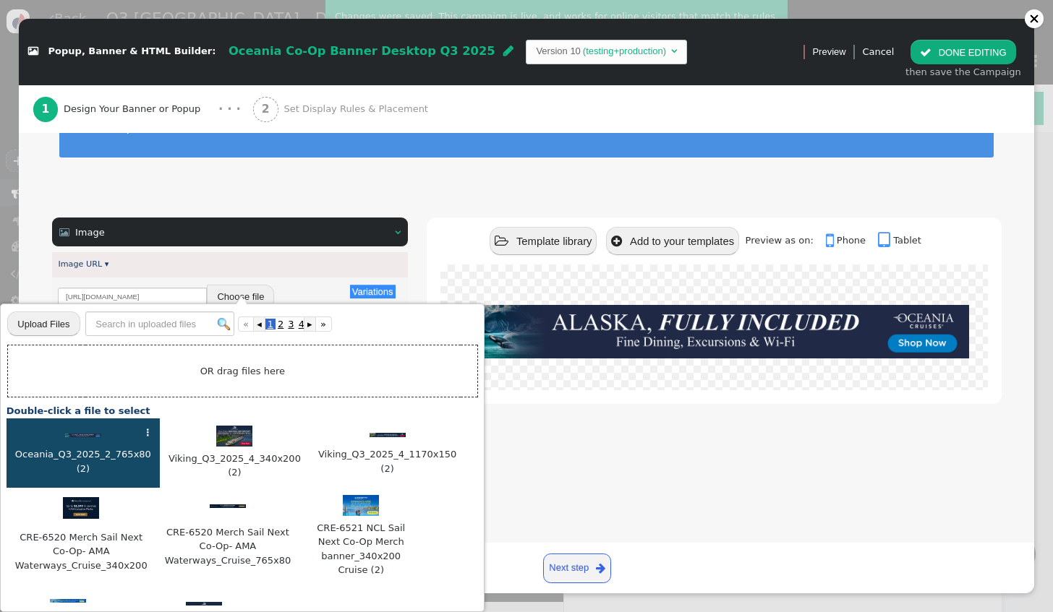
click at [83, 434] on img at bounding box center [83, 436] width 36 height 4
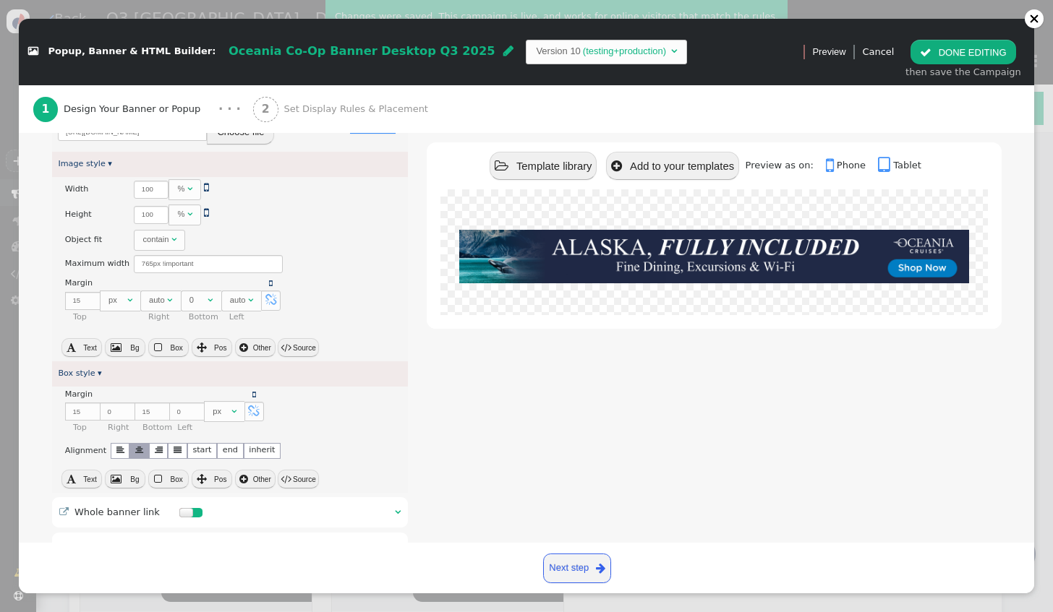
scroll to position [289, 0]
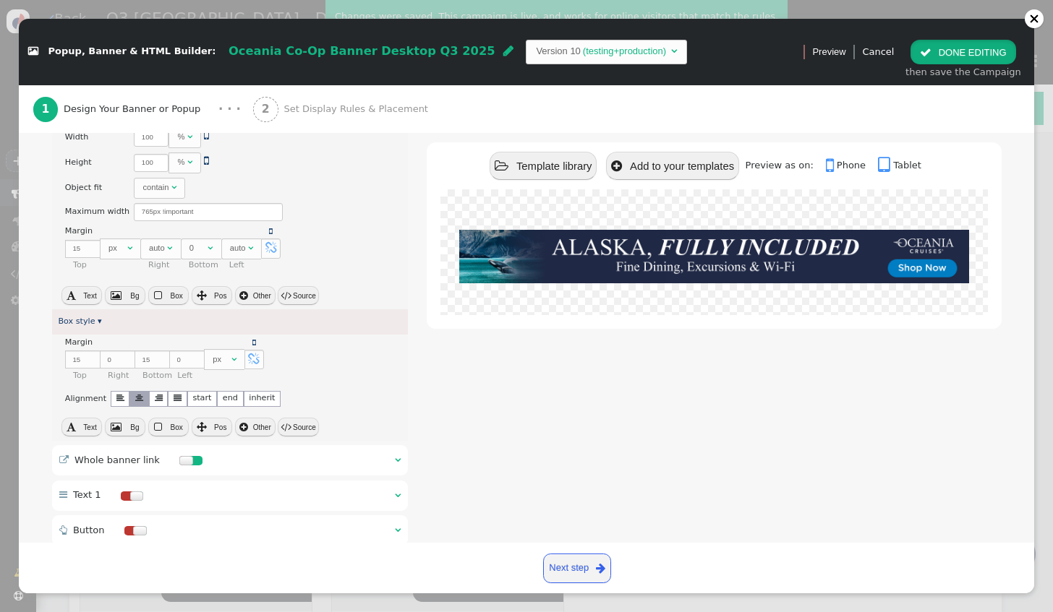
click at [989, 60] on button " DONE EDITING" at bounding box center [962, 52] width 105 height 25
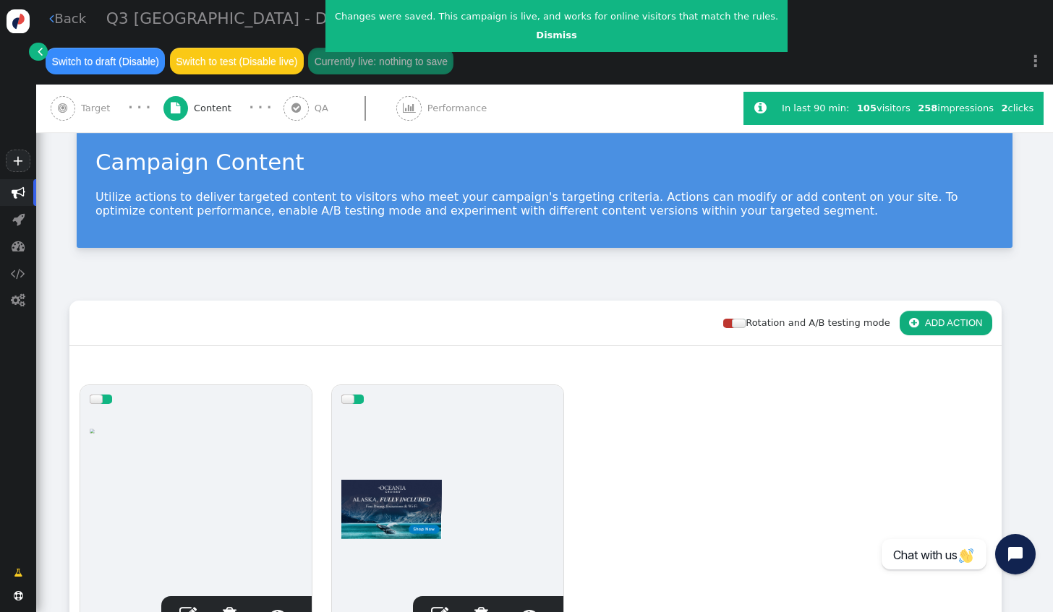
scroll to position [0, 0]
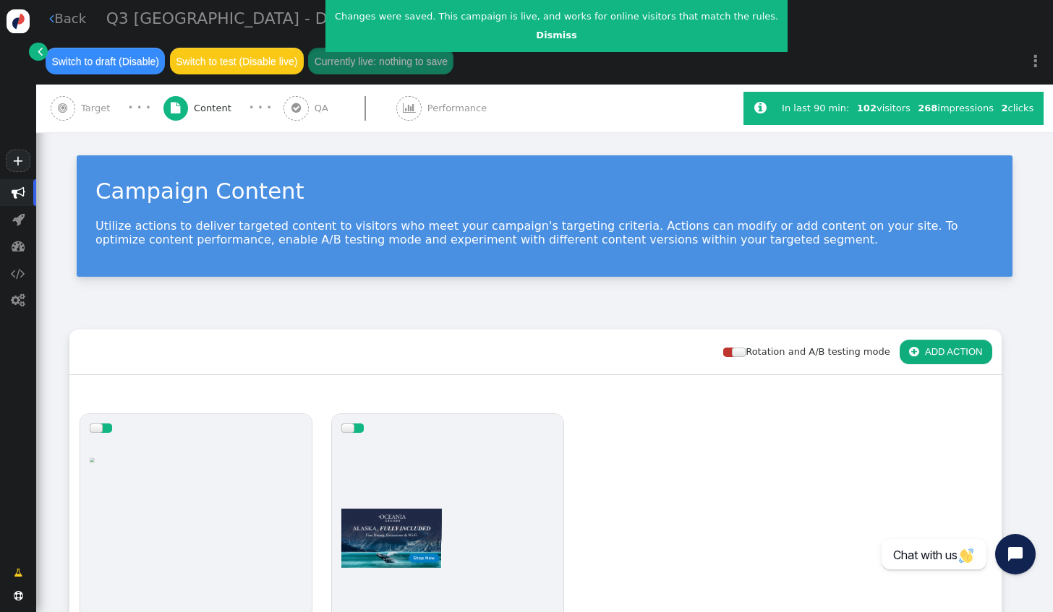
click at [61, 25] on link " Back" at bounding box center [67, 19] width 37 height 20
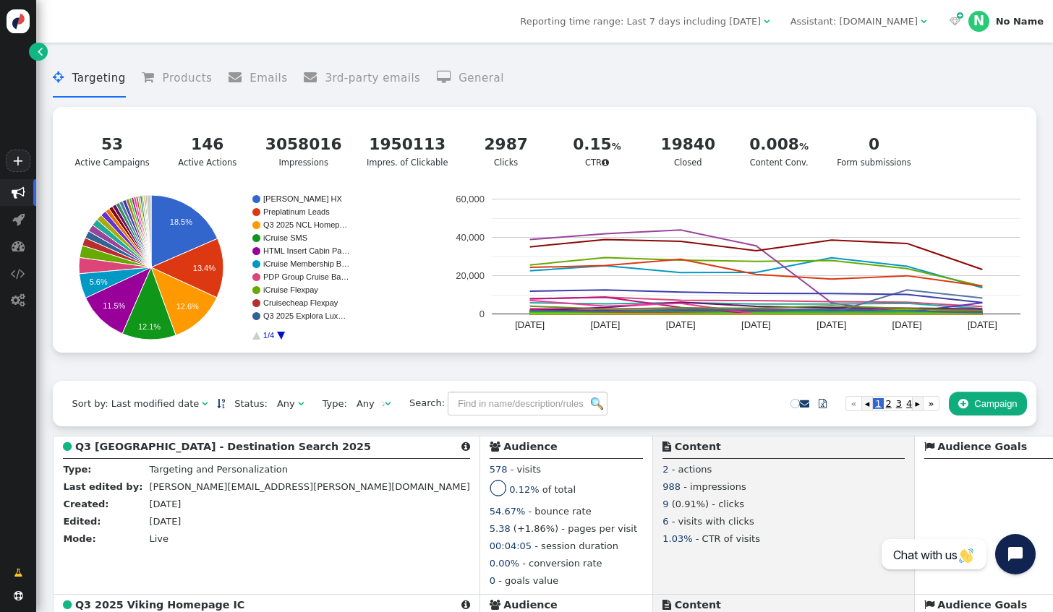
scroll to position [364, 0]
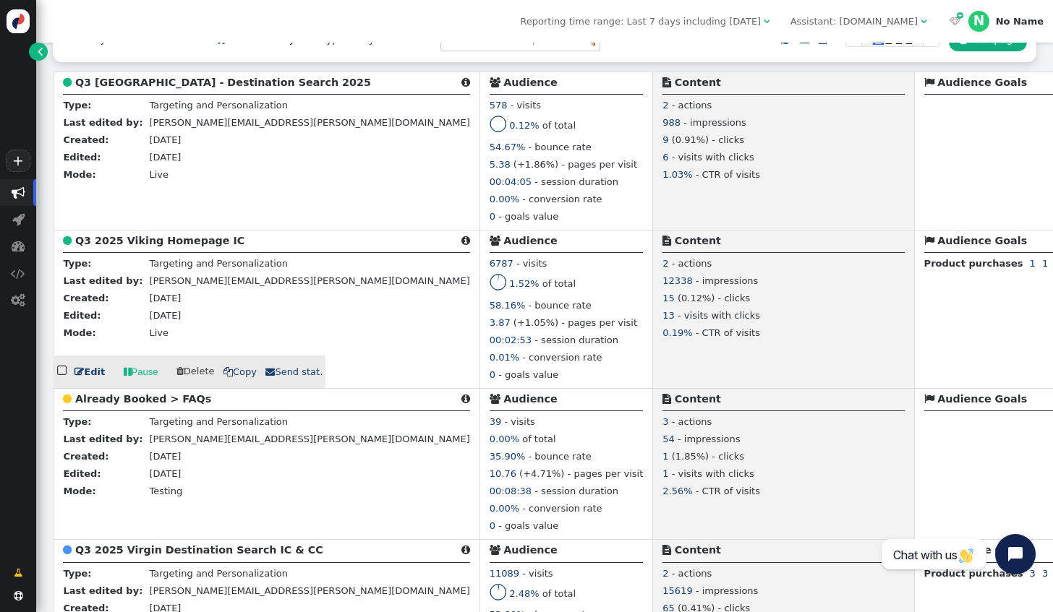
click at [91, 375] on link " Edit" at bounding box center [89, 372] width 30 height 14
